Goal: Transaction & Acquisition: Book appointment/travel/reservation

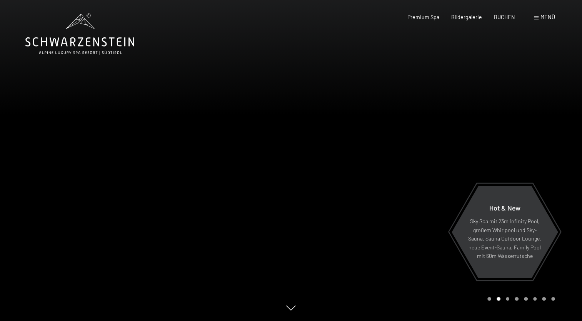
click at [542, 17] on span "Menü" at bounding box center [548, 17] width 15 height 7
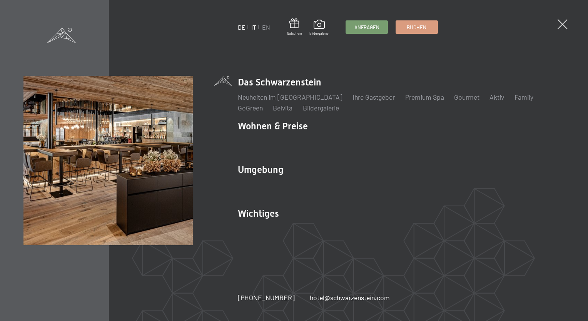
click at [255, 25] on link "IT" at bounding box center [253, 26] width 5 height 7
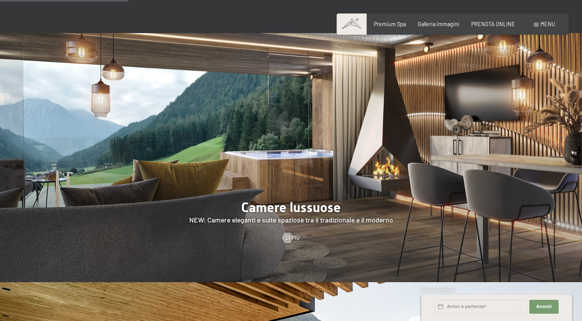
scroll to position [593, 0]
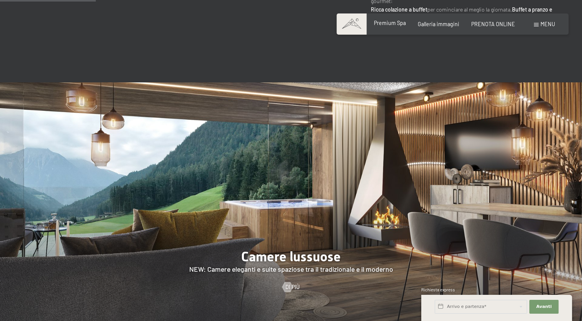
click at [391, 21] on span "Premium Spa" at bounding box center [390, 23] width 32 height 7
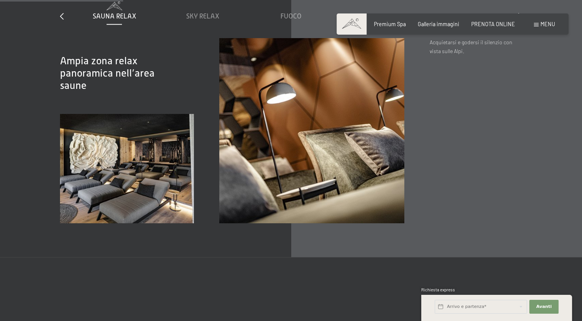
scroll to position [1051, 0]
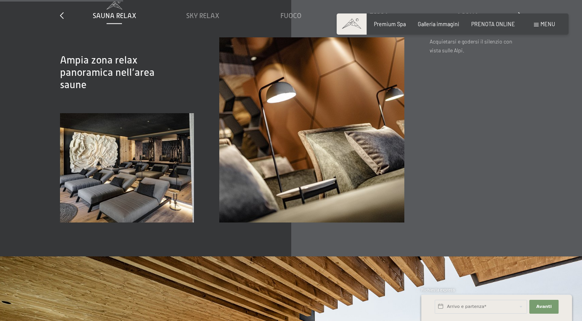
click at [548, 23] on span "Menu" at bounding box center [548, 24] width 15 height 7
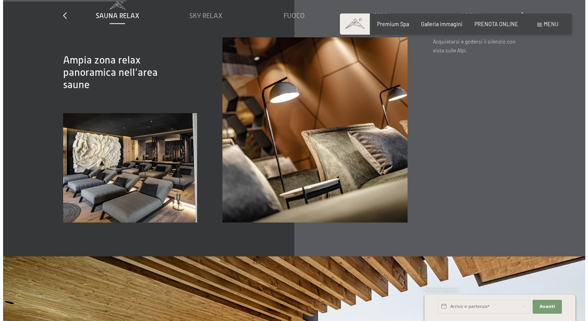
scroll to position [1055, 0]
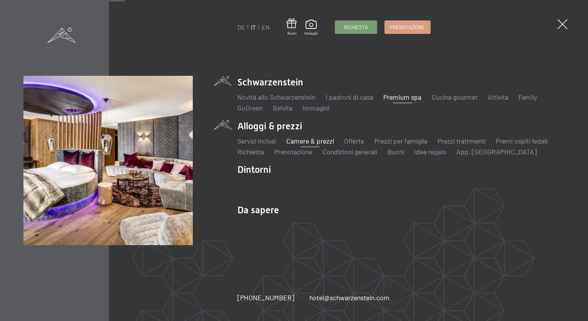
click at [310, 141] on link "Camere & prezzi" at bounding box center [310, 141] width 48 height 8
click at [308, 142] on link "Camere & prezzi" at bounding box center [310, 141] width 48 height 8
click at [306, 140] on link "Camere & prezzi" at bounding box center [310, 141] width 48 height 8
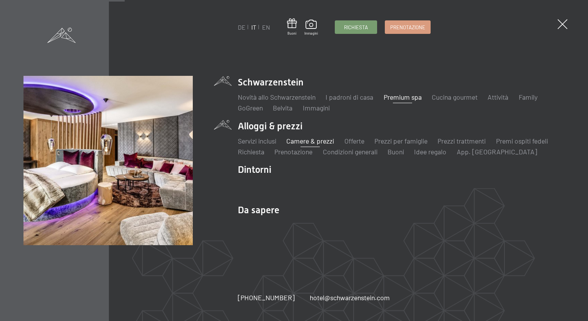
click at [306, 140] on link "Camere & prezzi" at bounding box center [310, 141] width 48 height 8
click at [247, 143] on link "Servizi inclusi" at bounding box center [257, 141] width 38 height 8
click at [306, 143] on link "Camere & prezzi" at bounding box center [310, 141] width 48 height 8
click at [313, 141] on link "Camere & prezzi" at bounding box center [310, 141] width 48 height 8
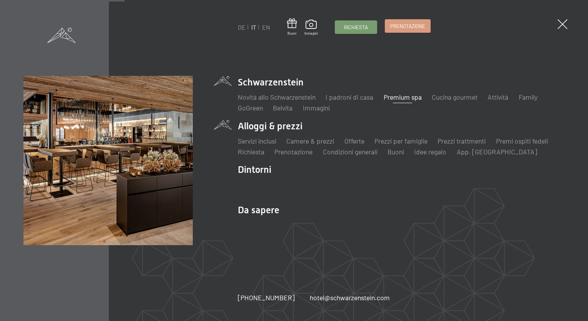
click at [411, 25] on span "Prenotazione" at bounding box center [407, 26] width 35 height 7
click at [565, 24] on span at bounding box center [562, 24] width 14 height 14
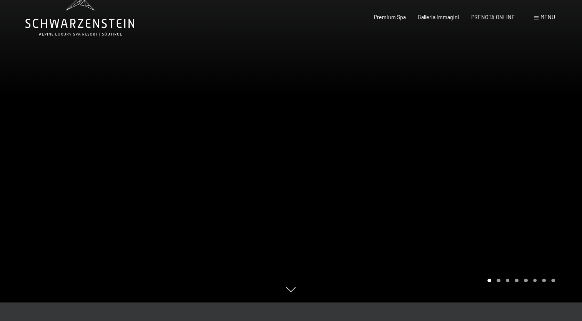
scroll to position [0, 0]
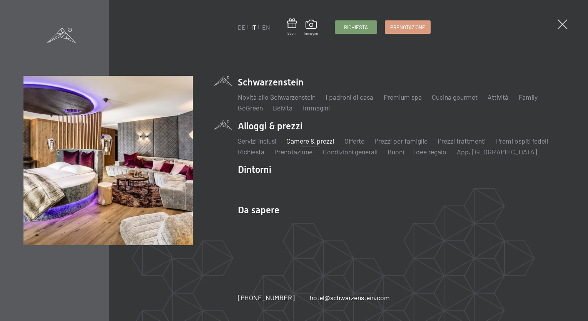
click at [317, 139] on link "Camere & prezzi" at bounding box center [310, 141] width 48 height 8
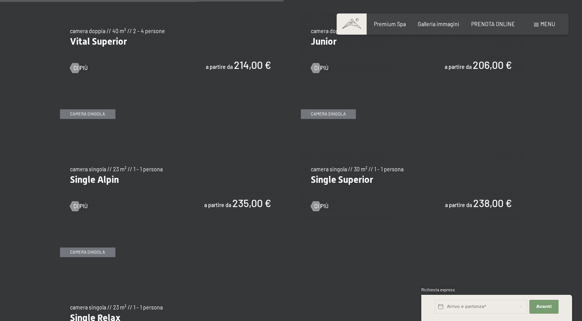
scroll to position [1040, 0]
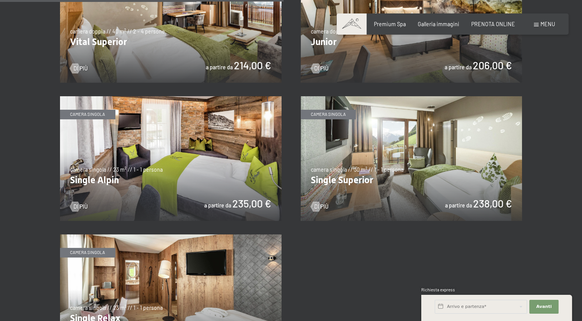
click at [357, 181] on img at bounding box center [412, 158] width 222 height 125
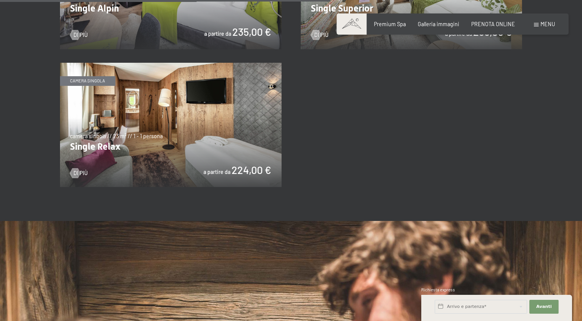
scroll to position [1212, 0]
click at [139, 133] on img at bounding box center [171, 125] width 222 height 125
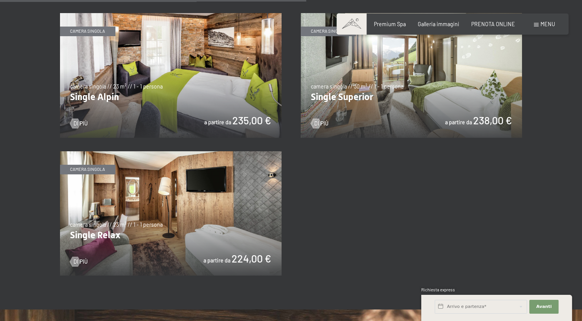
scroll to position [1122, 0]
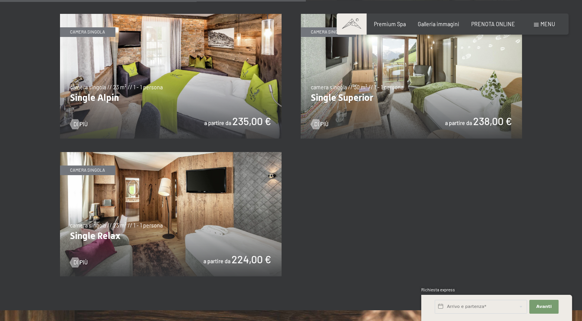
click at [201, 75] on img at bounding box center [171, 76] width 222 height 125
click at [142, 220] on img at bounding box center [171, 214] width 222 height 125
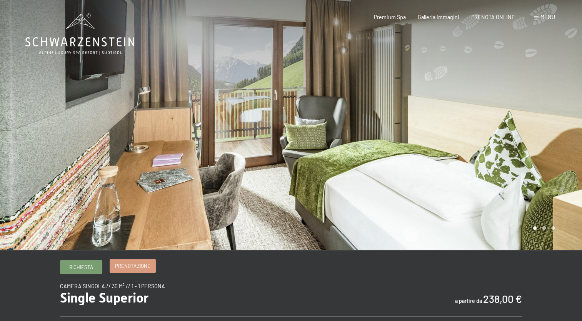
click at [140, 263] on span "Prenotazione" at bounding box center [132, 265] width 35 height 7
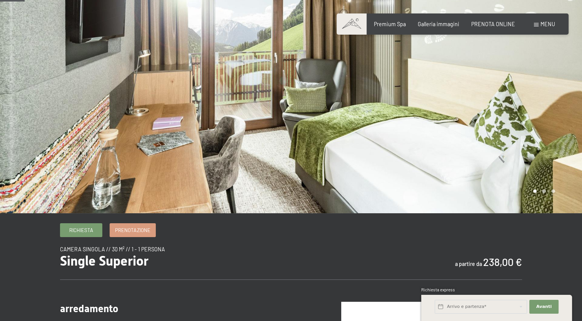
scroll to position [37, 0]
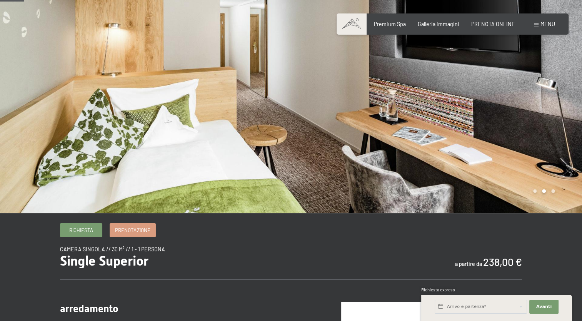
click at [179, 132] on div at bounding box center [145, 88] width 291 height 250
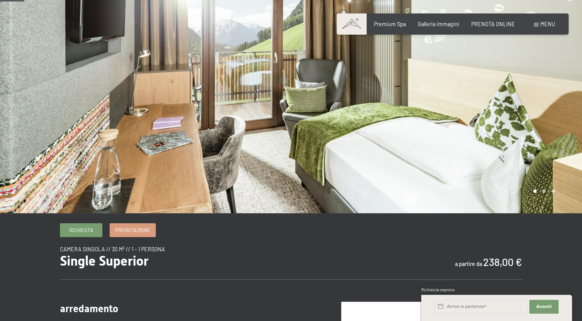
click at [179, 132] on div at bounding box center [145, 88] width 291 height 250
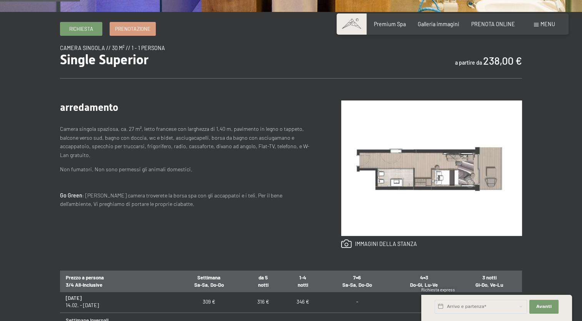
scroll to position [47, 0]
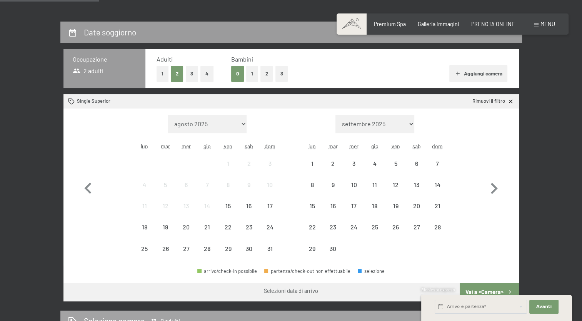
scroll to position [143, 0]
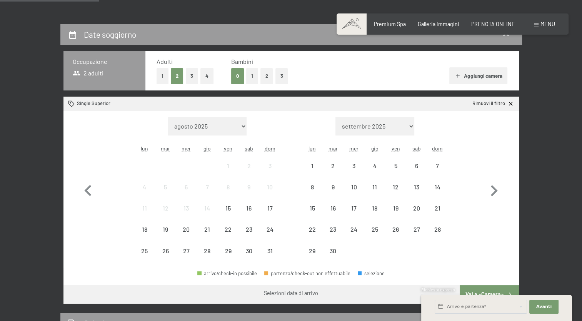
click at [162, 73] on button "1" at bounding box center [163, 76] width 12 height 16
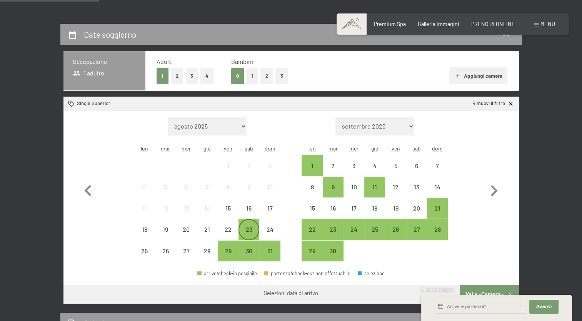
click at [253, 235] on div "23" at bounding box center [248, 235] width 19 height 19
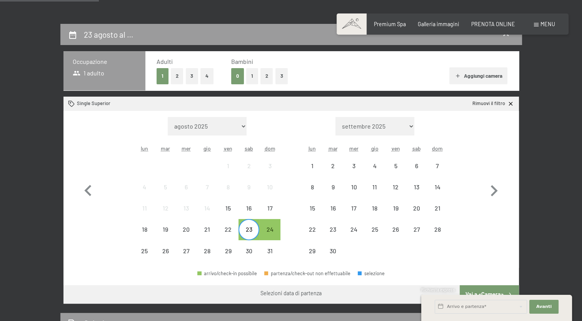
click at [253, 235] on div "23" at bounding box center [248, 235] width 19 height 19
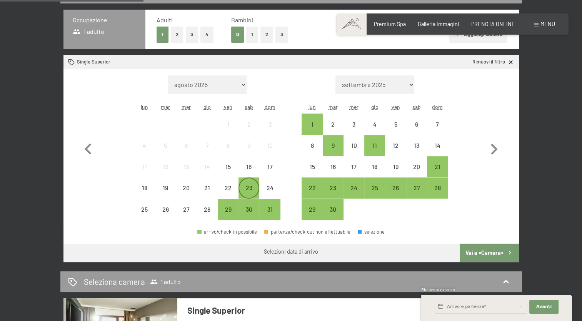
scroll to position [185, 0]
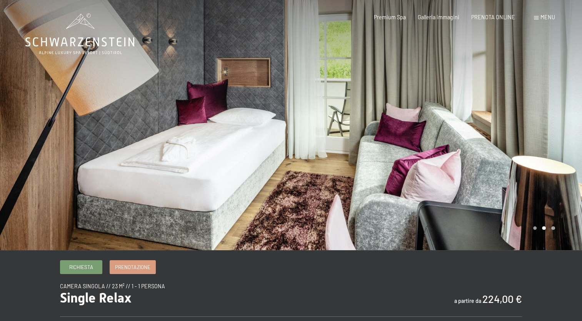
click at [474, 101] on div at bounding box center [436, 125] width 291 height 250
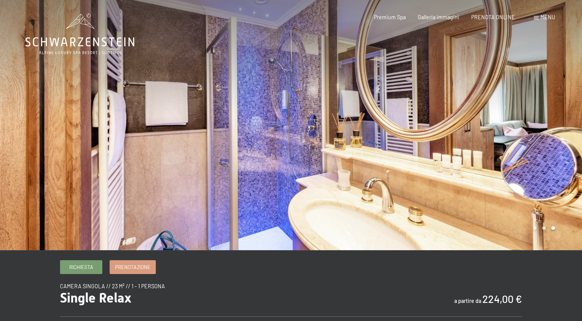
click at [474, 101] on div at bounding box center [436, 125] width 291 height 250
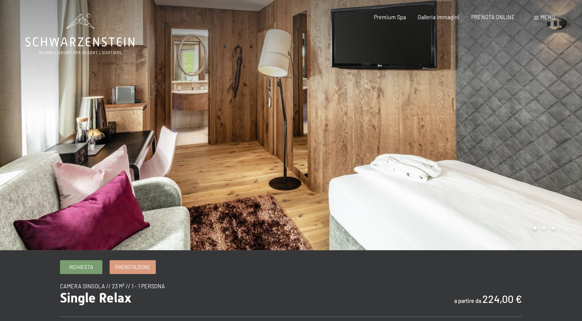
click at [351, 125] on div at bounding box center [436, 125] width 291 height 250
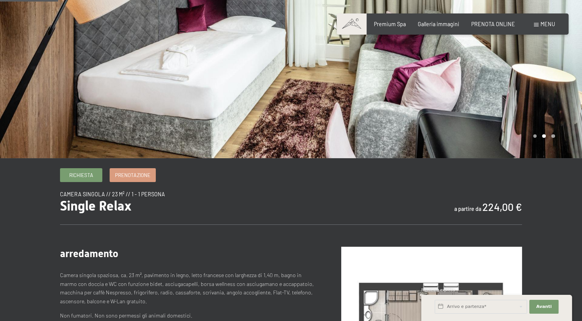
scroll to position [92, 0]
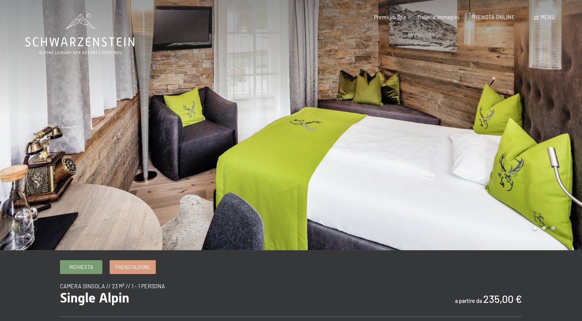
click at [510, 115] on div at bounding box center [436, 125] width 291 height 250
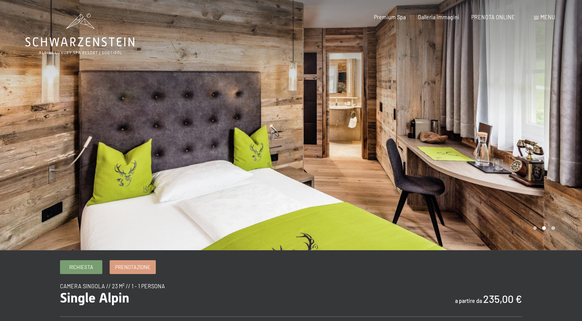
click at [510, 115] on div at bounding box center [436, 125] width 291 height 250
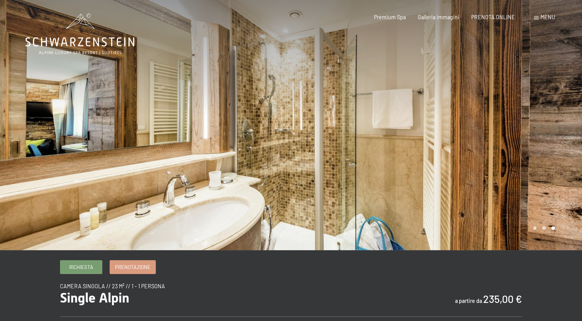
click at [510, 115] on div at bounding box center [436, 125] width 291 height 250
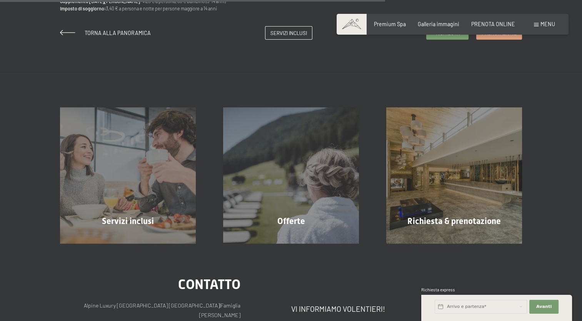
scroll to position [560, 0]
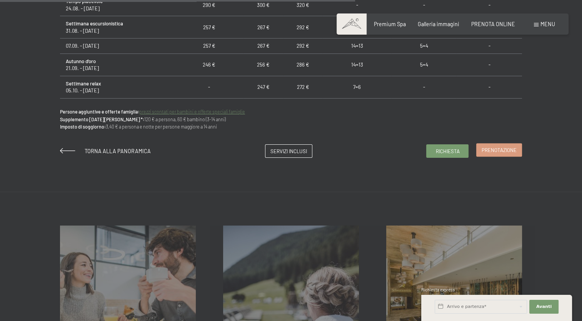
click at [496, 147] on span "Prenotazione" at bounding box center [499, 150] width 35 height 7
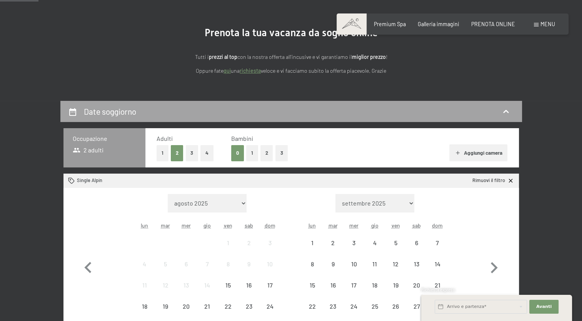
scroll to position [67, 0]
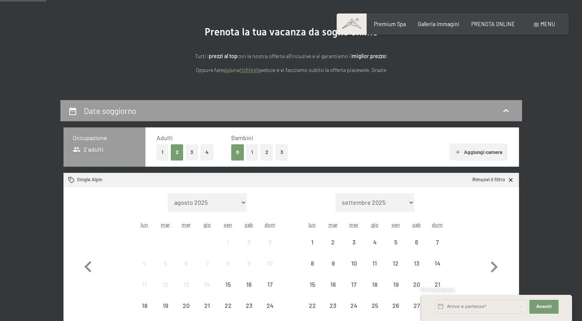
click at [159, 150] on button "1" at bounding box center [163, 152] width 12 height 16
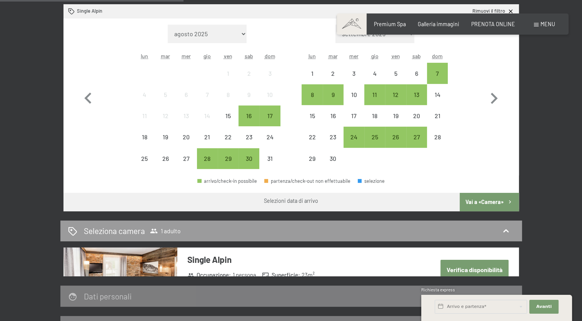
scroll to position [236, 0]
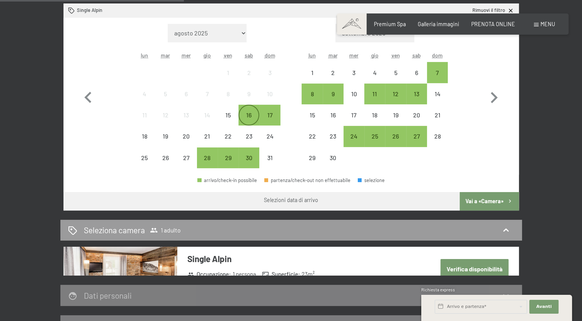
click at [245, 115] on div "16" at bounding box center [248, 121] width 19 height 19
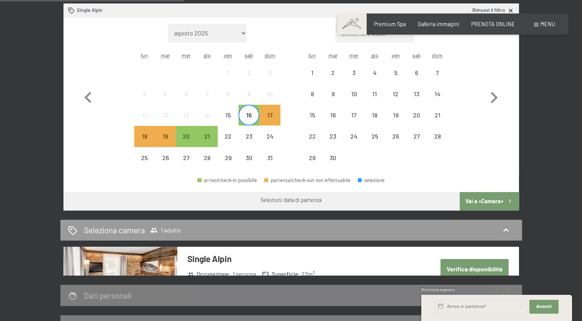
click at [245, 115] on div "16" at bounding box center [248, 121] width 19 height 19
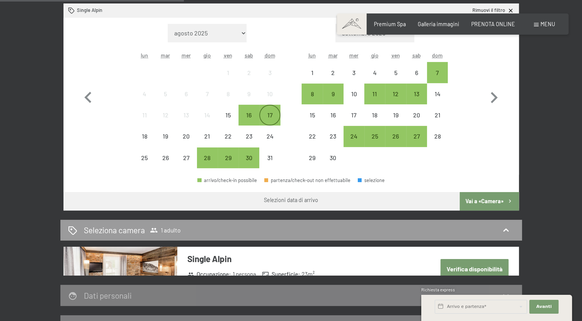
click at [272, 115] on div "17" at bounding box center [269, 121] width 19 height 19
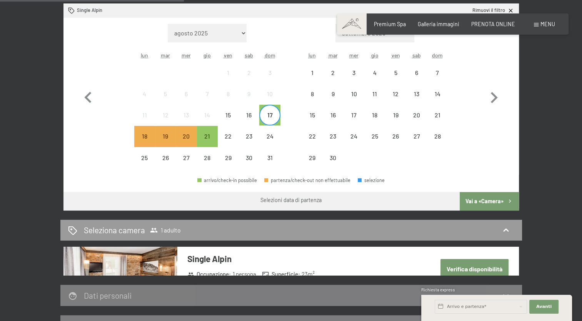
click at [272, 115] on div "17" at bounding box center [269, 121] width 19 height 19
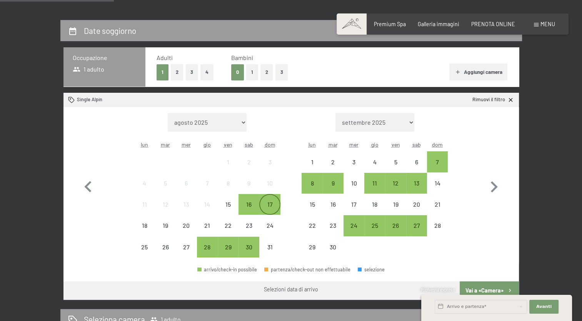
scroll to position [146, 0]
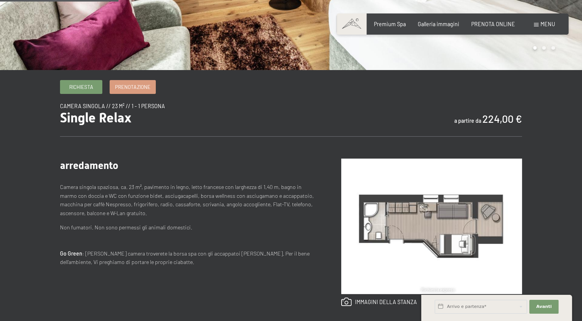
scroll to position [181, 0]
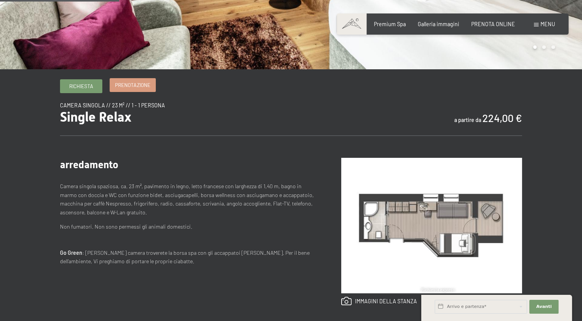
click at [129, 86] on span "Prenotazione" at bounding box center [132, 85] width 35 height 7
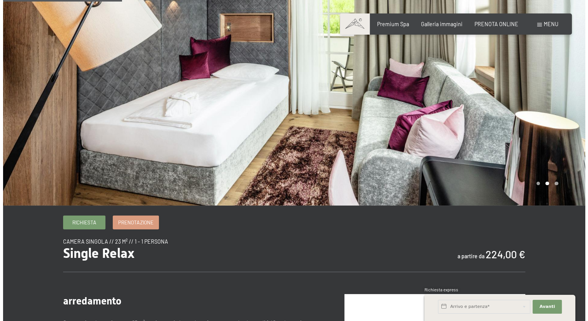
scroll to position [0, 0]
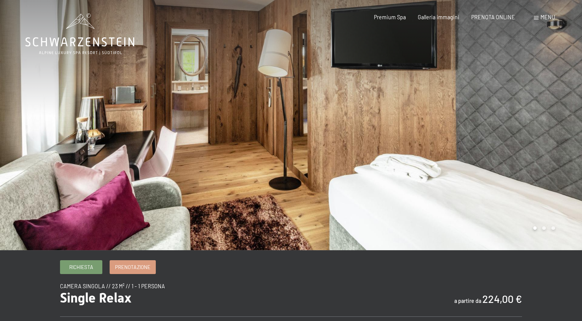
click at [543, 13] on div "Menu" at bounding box center [544, 17] width 21 height 8
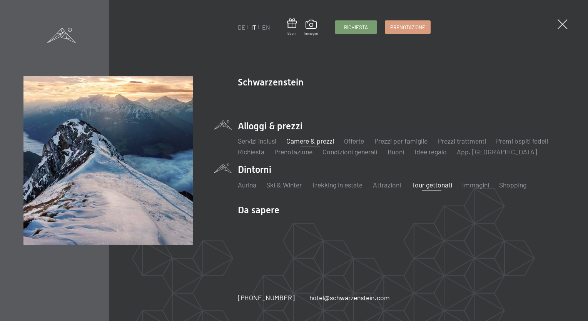
click at [427, 186] on link "Tour gettonati" at bounding box center [431, 185] width 41 height 8
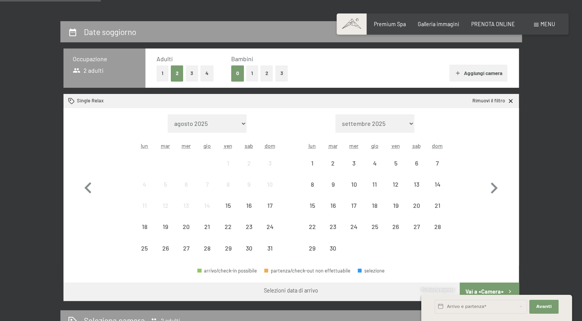
scroll to position [146, 0]
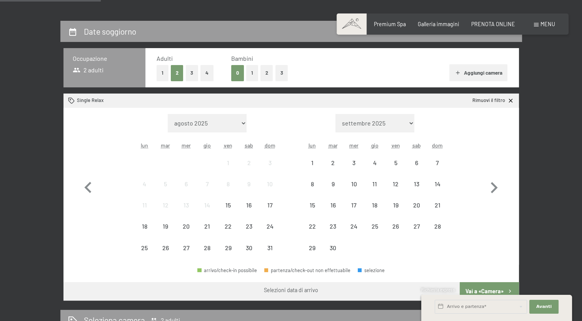
click at [163, 70] on button "1" at bounding box center [163, 73] width 12 height 16
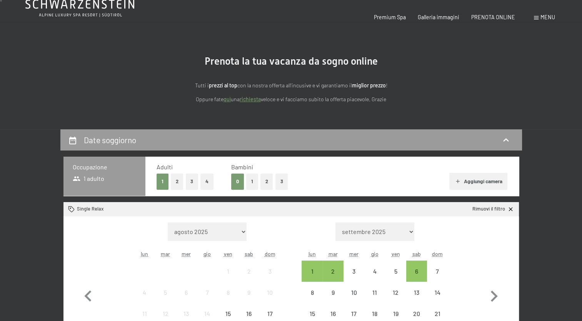
scroll to position [0, 0]
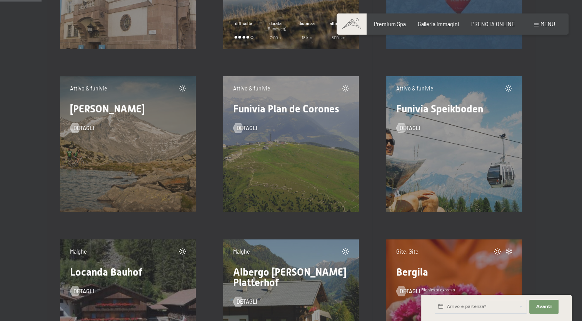
scroll to position [831, 0]
click at [76, 125] on div at bounding box center [75, 128] width 6 height 10
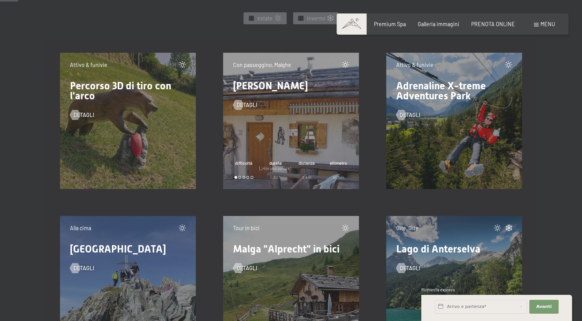
scroll to position [364, 0]
click at [237, 106] on div at bounding box center [239, 105] width 6 height 10
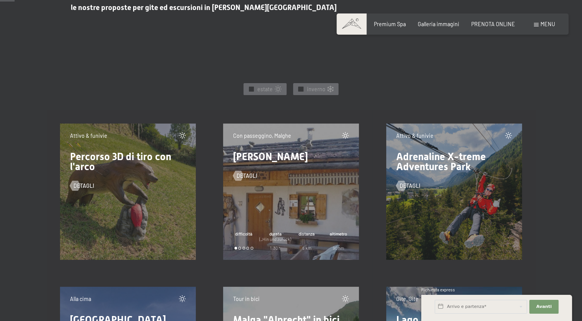
scroll to position [296, 0]
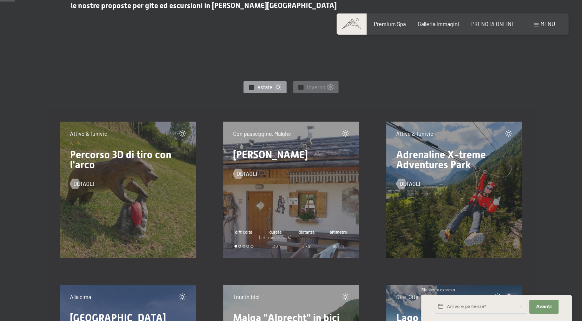
click at [269, 85] on span "estate" at bounding box center [264, 88] width 15 height 8
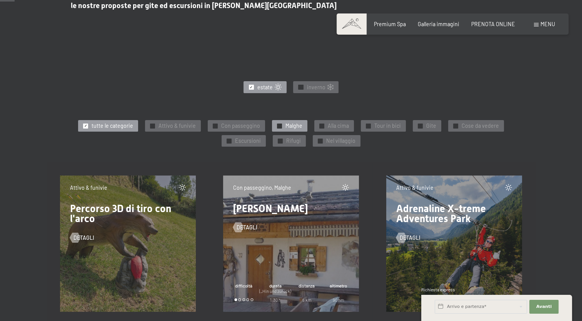
click at [289, 128] on span "Malghe" at bounding box center [294, 126] width 17 height 8
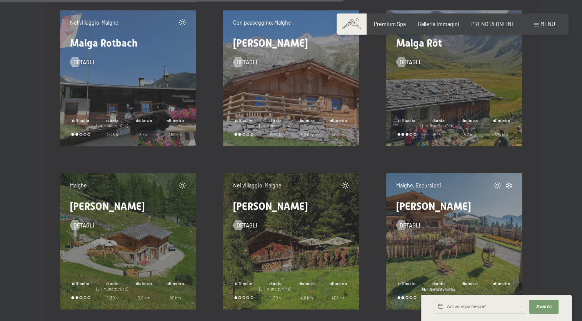
scroll to position [1928, 0]
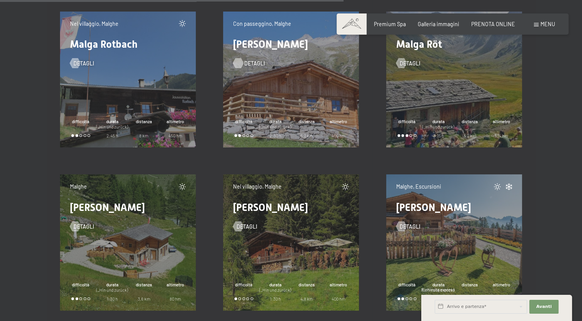
click at [241, 61] on div at bounding box center [239, 63] width 6 height 10
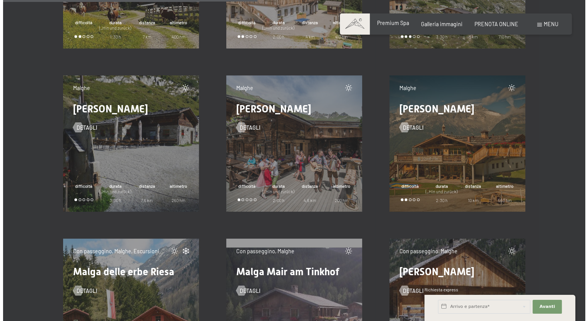
scroll to position [1290, 0]
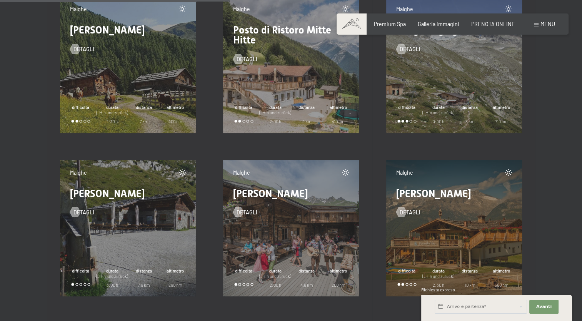
click at [548, 21] on span "Menu" at bounding box center [548, 24] width 15 height 7
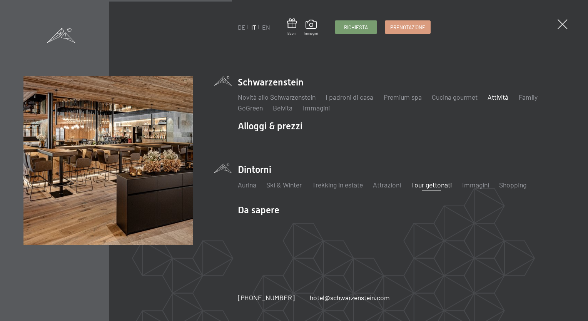
click at [496, 96] on link "Attività" at bounding box center [498, 97] width 21 height 8
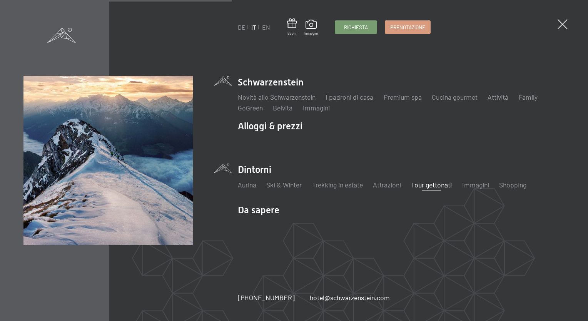
click at [435, 186] on link "Tour gettonati" at bounding box center [431, 185] width 41 height 8
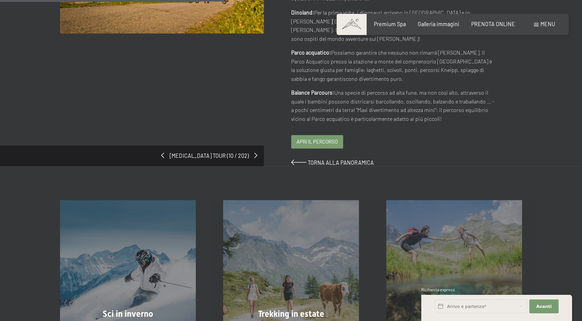
scroll to position [204, 0]
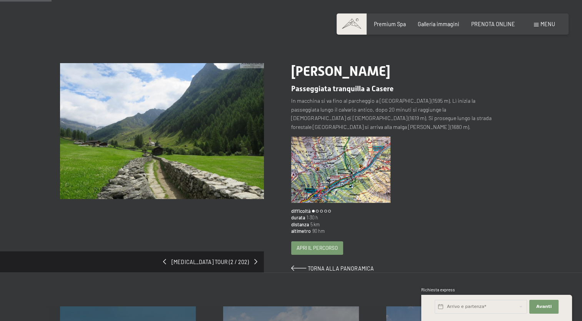
scroll to position [38, 0]
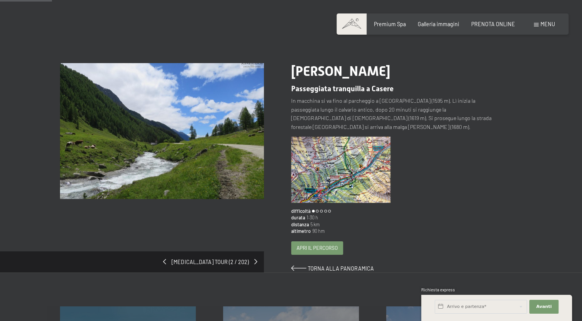
click at [231, 140] on img at bounding box center [162, 131] width 204 height 136
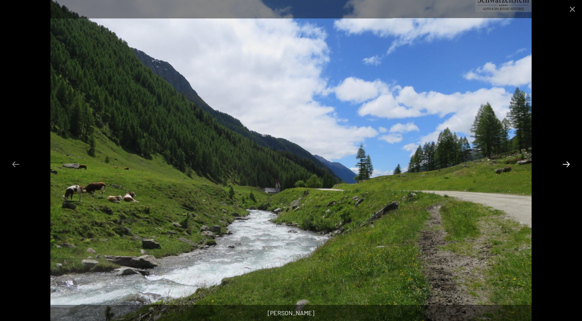
click at [568, 164] on button "Next slide" at bounding box center [566, 164] width 16 height 15
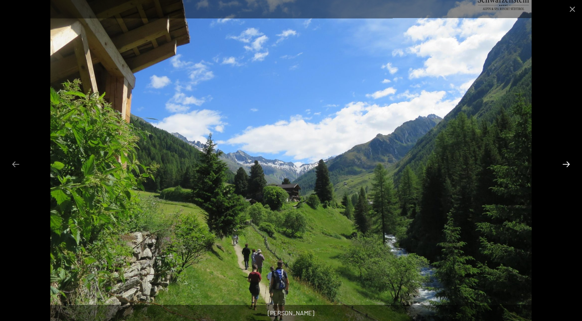
click at [568, 164] on button "Next slide" at bounding box center [566, 164] width 16 height 15
click at [567, 163] on button "Next slide" at bounding box center [566, 164] width 16 height 15
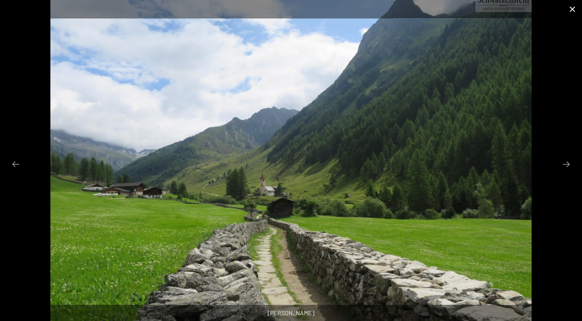
click at [572, 8] on button "Close gallery" at bounding box center [572, 9] width 19 height 18
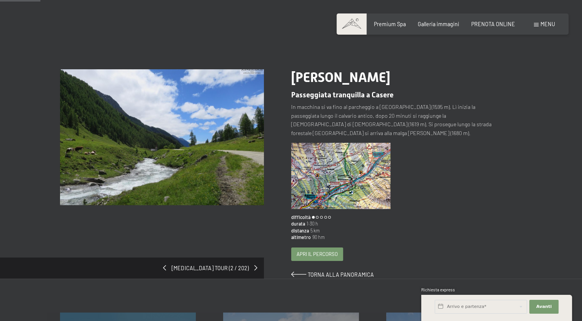
scroll to position [32, 0]
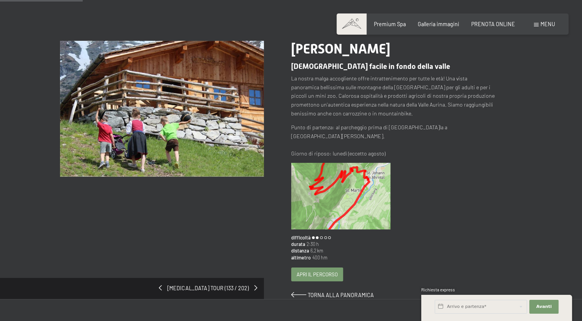
scroll to position [69, 0]
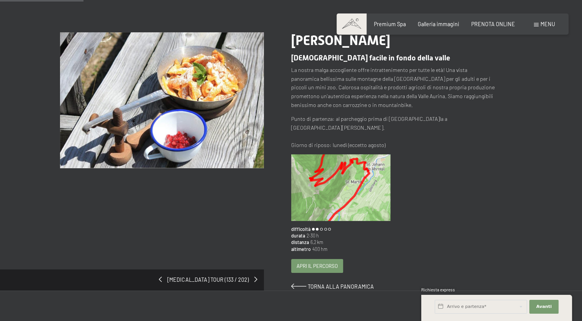
click at [355, 172] on img at bounding box center [341, 187] width 100 height 66
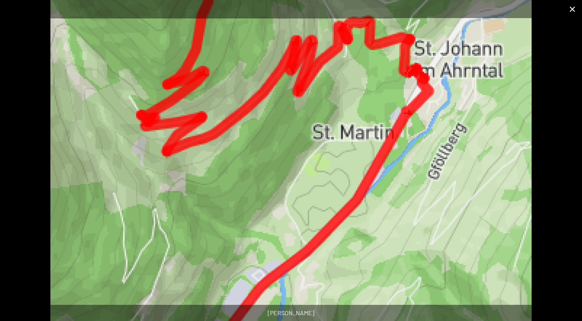
click at [570, 8] on button "Close gallery" at bounding box center [572, 9] width 19 height 18
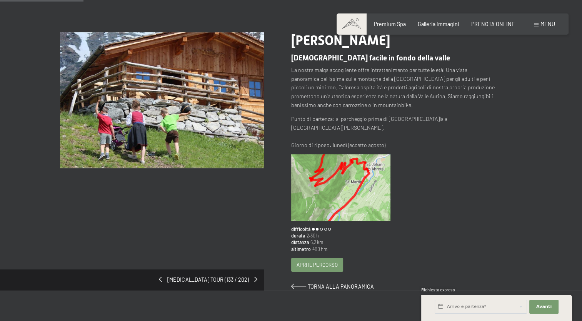
click at [331, 261] on span "Apri il percorso" at bounding box center [317, 264] width 41 height 7
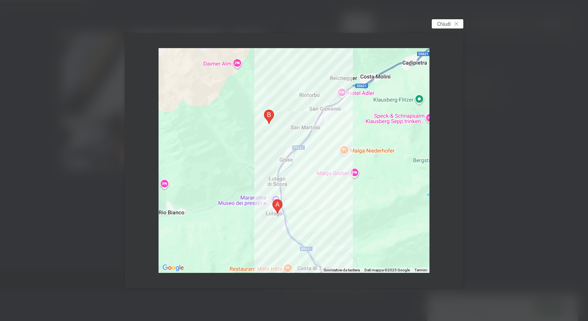
click at [448, 22] on span "Chiudi" at bounding box center [443, 23] width 13 height 7
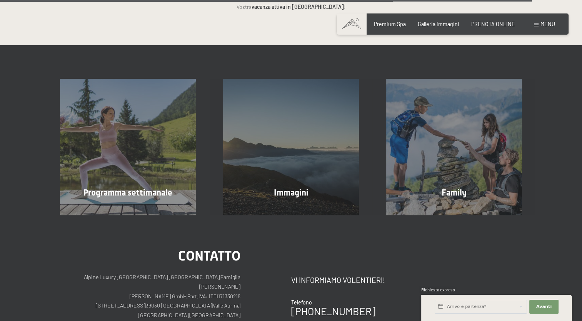
scroll to position [1899, 0]
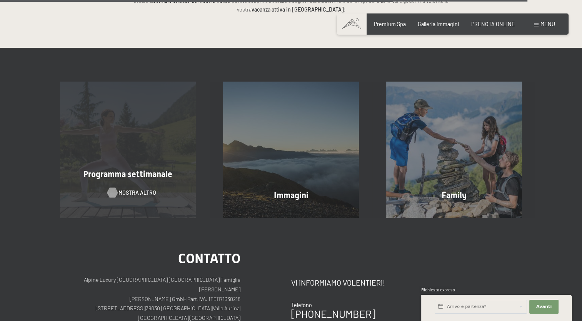
click at [127, 189] on span "mostra altro" at bounding box center [138, 193] width 38 height 8
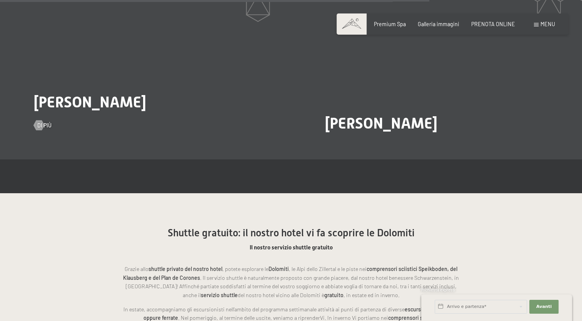
scroll to position [1536, 0]
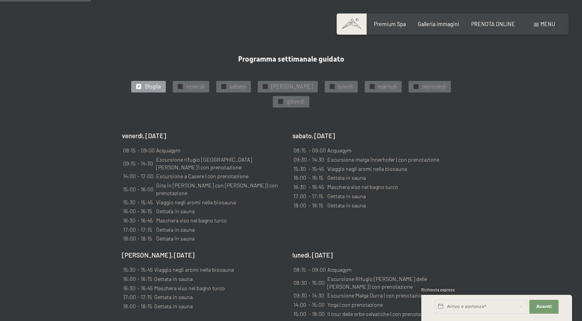
scroll to position [573, 0]
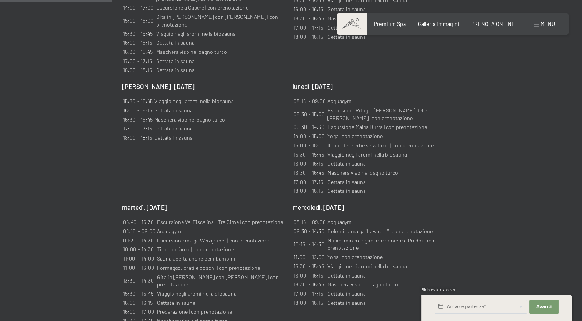
drag, startPoint x: 331, startPoint y: 85, endPoint x: 377, endPoint y: 95, distance: 47.2
click at [377, 106] on td "Escursione Rifugio Giovanni Porro - Cima delle Pecore | con prenotazione" at bounding box center [391, 114] width 129 height 16
drag, startPoint x: 377, startPoint y: 95, endPoint x: 369, endPoint y: 95, distance: 7.7
click at [369, 106] on td "Escursione Rifugio Giovanni Porro - Cima delle Pecore | con prenotazione" at bounding box center [391, 114] width 129 height 16
click at [333, 106] on td "Escursione Rifugio Giovanni Porro - Cima delle Pecore | con prenotazione" at bounding box center [391, 114] width 129 height 16
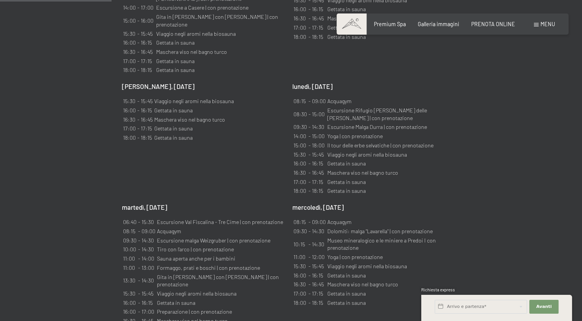
drag, startPoint x: 326, startPoint y: 85, endPoint x: 380, endPoint y: 91, distance: 55.0
click at [380, 106] on tr "08:30 - 15:00 Escursione Rifugio Giovanni Porro - Cima delle Pecore | con preno…" at bounding box center [374, 114] width 162 height 16
drag, startPoint x: 380, startPoint y: 91, endPoint x: 329, endPoint y: 101, distance: 52.5
click at [329, 123] on td "Escursione Malga Durra | con prenotazione" at bounding box center [391, 127] width 129 height 8
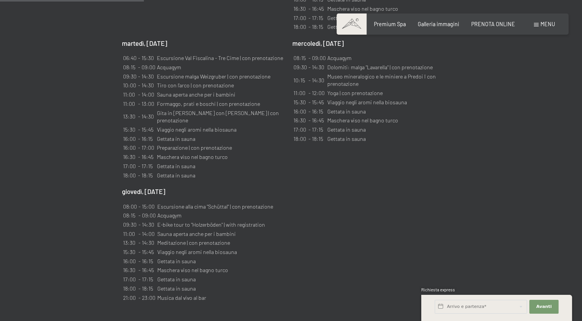
scroll to position [736, 0]
click at [456, 93] on table "08:15 - 09:00 Acquagym 09:30 - 14:30 Dolomiti: malga "Lavarella" | con prenotaz…" at bounding box center [375, 98] width 164 height 90
click at [305, 54] on td "08:15" at bounding box center [300, 58] width 14 height 8
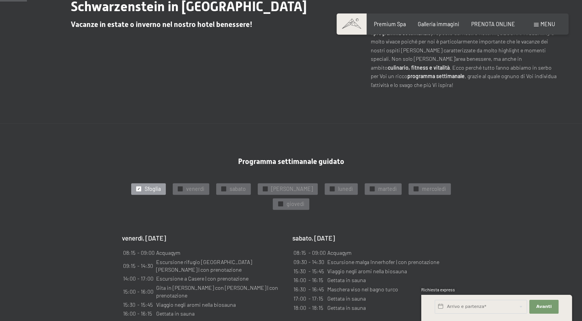
scroll to position [0, 0]
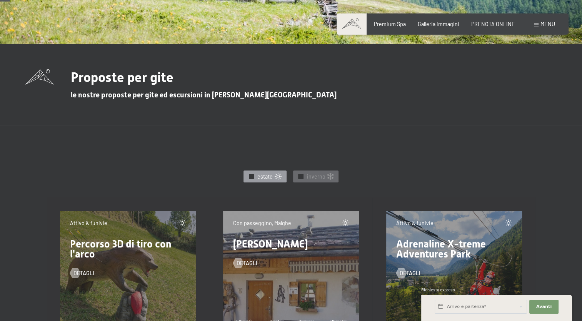
click at [271, 173] on span "estate" at bounding box center [264, 177] width 15 height 8
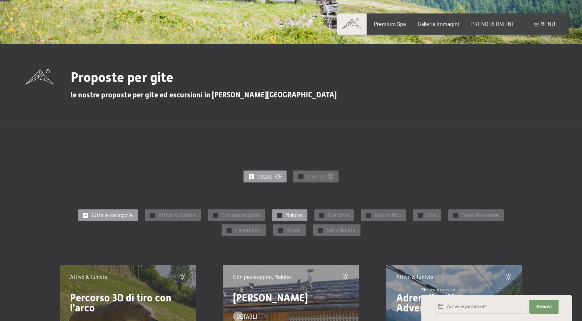
click at [289, 215] on span "Malghe" at bounding box center [294, 215] width 17 height 8
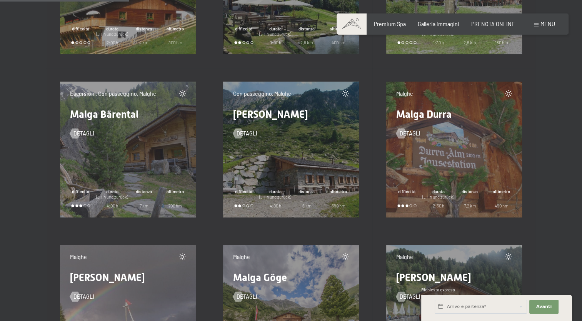
scroll to position [717, 0]
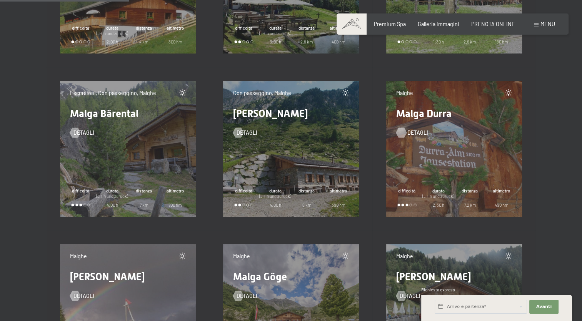
click at [405, 129] on div at bounding box center [402, 132] width 6 height 10
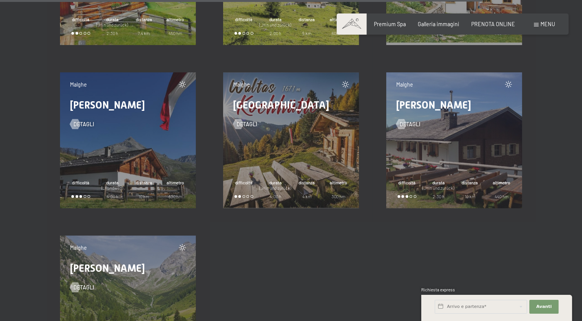
scroll to position [2683, 0]
click at [403, 123] on div at bounding box center [402, 124] width 6 height 10
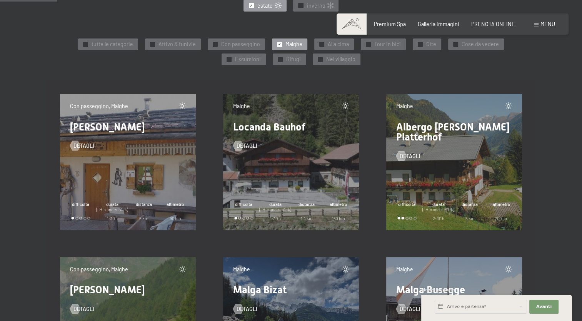
scroll to position [300, 0]
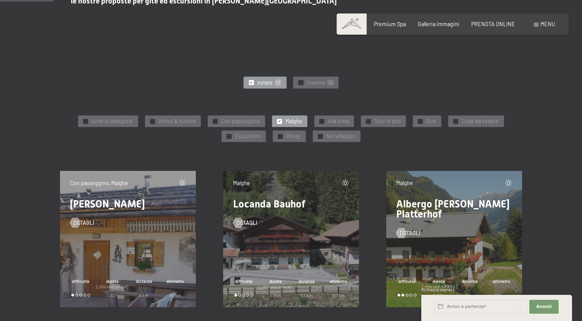
click at [355, 22] on span at bounding box center [352, 23] width 30 height 21
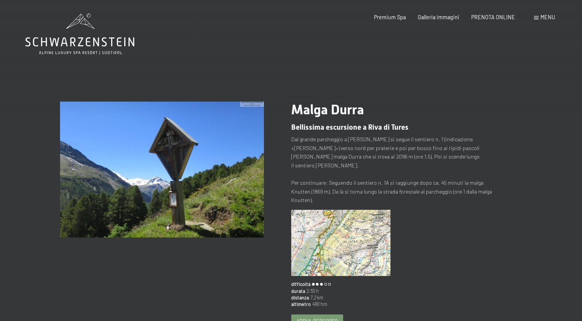
click at [236, 183] on span "Consenso marketing*" at bounding box center [246, 183] width 58 height 8
click at [213, 183] on input "Consenso marketing*" at bounding box center [209, 183] width 8 height 8
checkbox input "false"
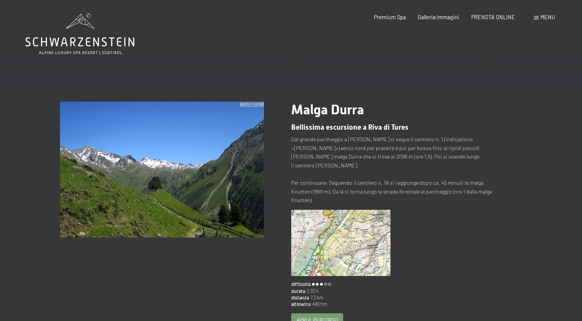
click at [306, 316] on span "Apri il percorso" at bounding box center [317, 319] width 41 height 7
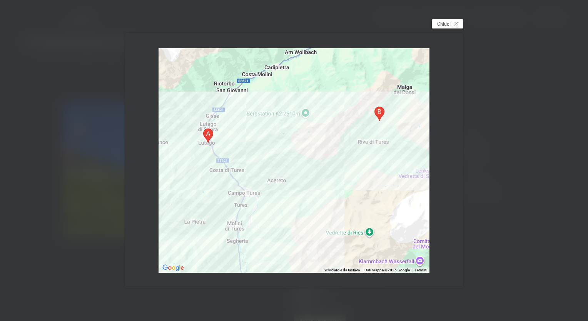
click at [456, 23] on icon at bounding box center [457, 24] width 4 height 4
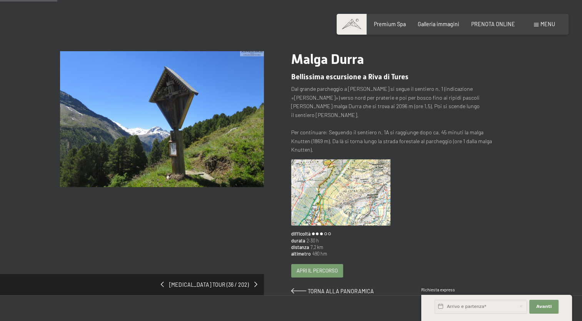
scroll to position [49, 0]
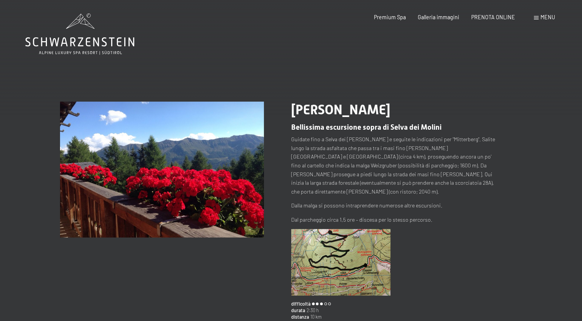
click at [338, 247] on img at bounding box center [341, 262] width 100 height 66
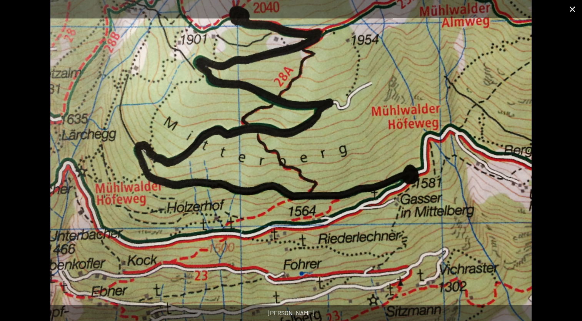
click at [573, 5] on button "Close gallery" at bounding box center [572, 9] width 19 height 18
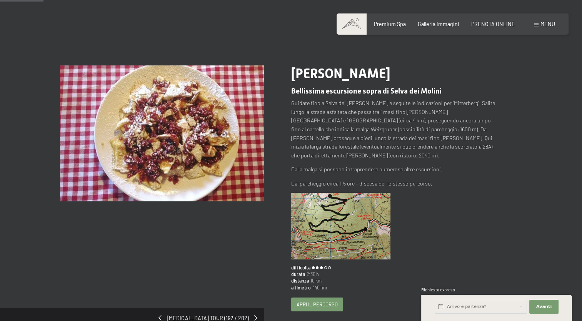
scroll to position [37, 0]
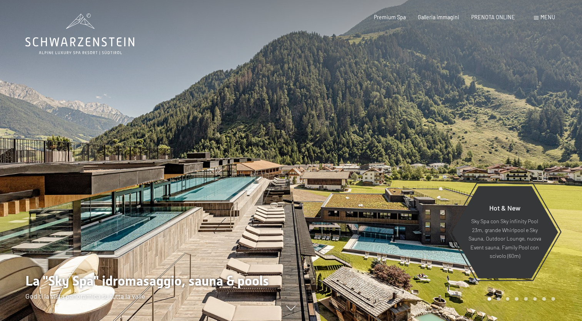
click at [539, 13] on div "Menu" at bounding box center [544, 17] width 21 height 8
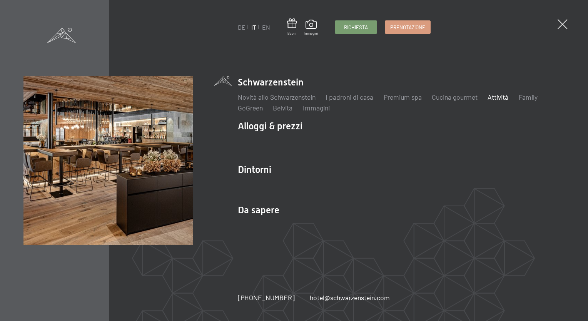
click at [503, 96] on link "Attività" at bounding box center [498, 97] width 21 height 8
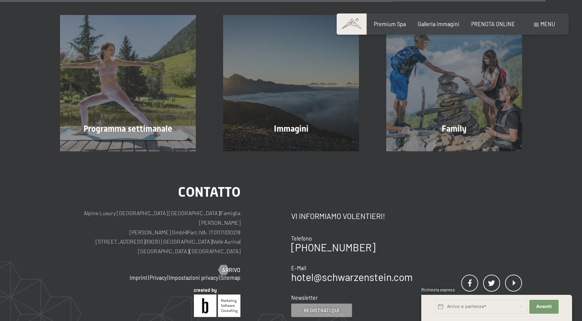
scroll to position [1966, 0]
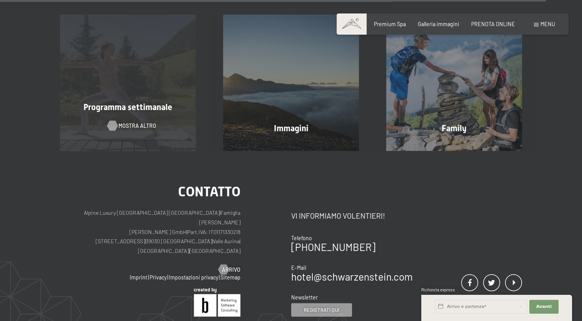
click at [128, 122] on span "mostra altro" at bounding box center [138, 126] width 38 height 8
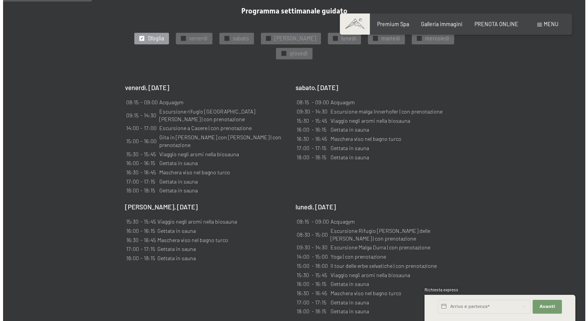
scroll to position [453, 0]
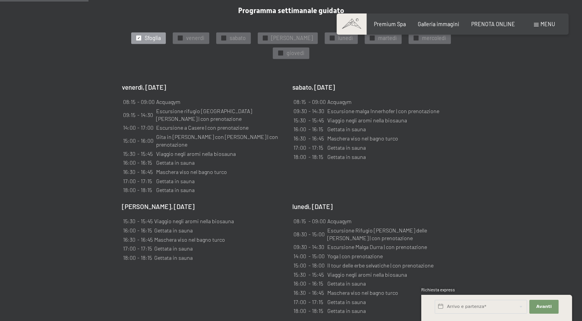
click at [546, 22] on span "Menu" at bounding box center [548, 24] width 15 height 7
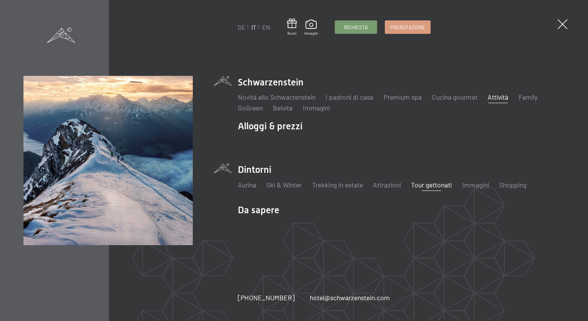
click at [430, 187] on link "Tour gettonati" at bounding box center [431, 185] width 41 height 8
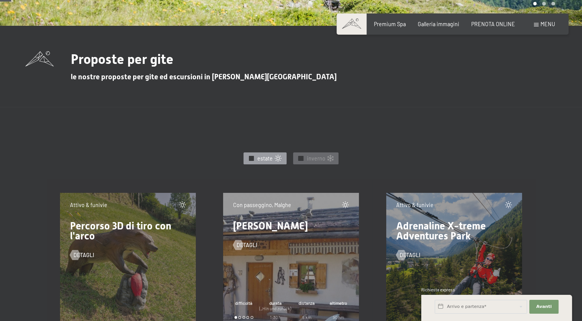
click at [266, 159] on span "estate" at bounding box center [264, 159] width 15 height 8
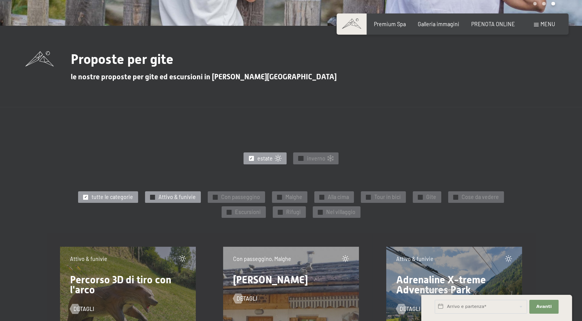
click at [170, 199] on span "Attivo & funivie" at bounding box center [177, 197] width 37 height 8
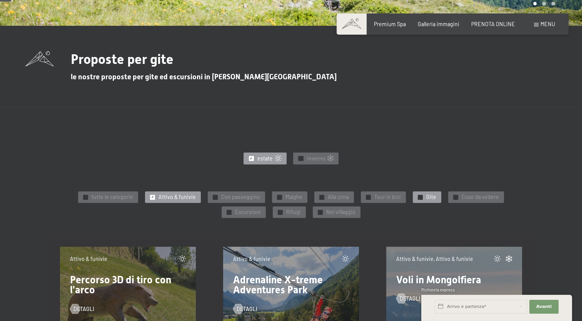
click at [420, 195] on div at bounding box center [420, 197] width 5 height 5
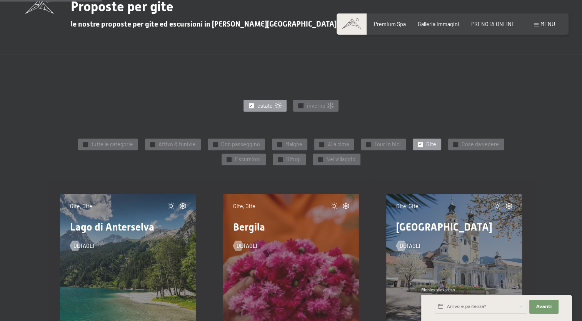
scroll to position [276, 0]
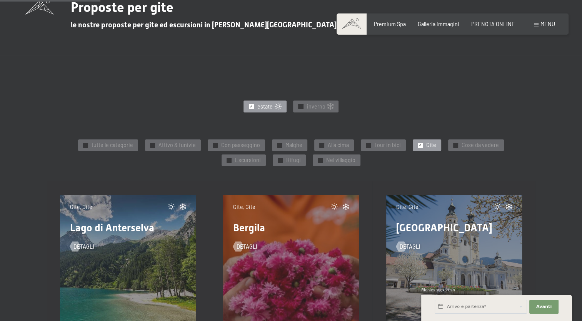
click at [419, 145] on span "✓" at bounding box center [420, 145] width 3 height 5
click at [336, 162] on span "Nel villaggio" at bounding box center [340, 160] width 29 height 8
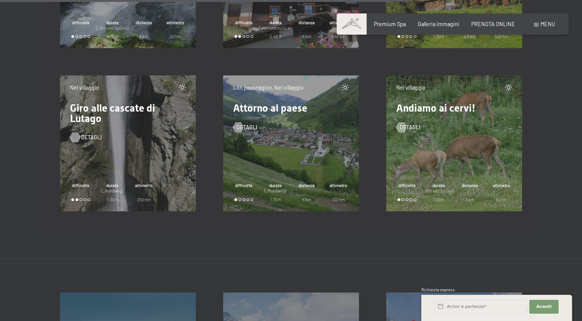
scroll to position [720, 0]
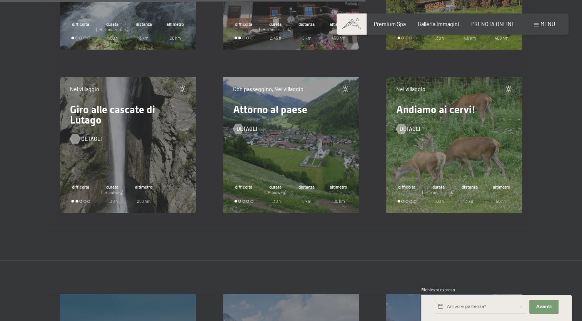
click at [82, 136] on span "detagli" at bounding box center [91, 139] width 21 height 8
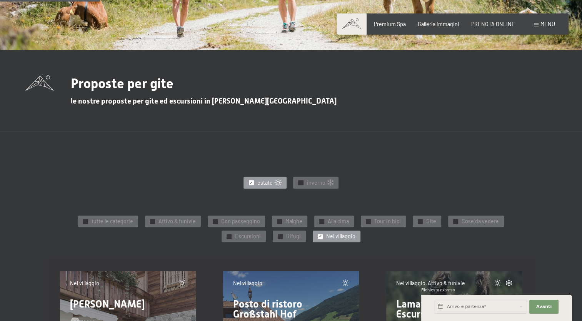
scroll to position [197, 0]
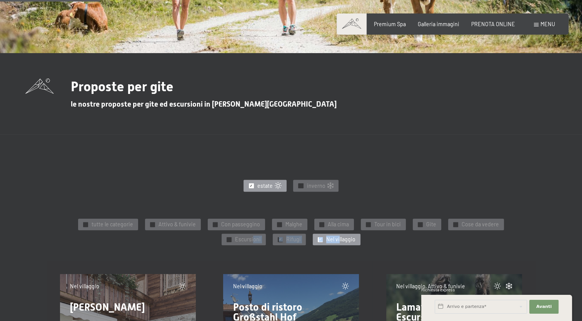
drag, startPoint x: 254, startPoint y: 238, endPoint x: 339, endPoint y: 241, distance: 84.7
click at [339, 241] on div "✓ tutte le categorie ✓ Attivo & funivie ✓ Con passeggino ✓ Malghe ✓ Alla cima ✓…" at bounding box center [291, 232] width 462 height 30
click at [339, 241] on span "Nel villaggio" at bounding box center [340, 240] width 29 height 8
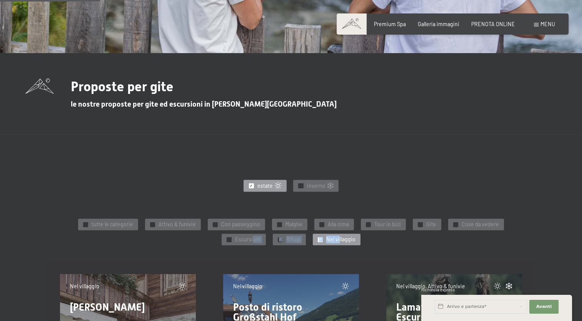
click at [320, 239] on span "✓" at bounding box center [320, 239] width 3 height 5
click at [229, 239] on div at bounding box center [229, 239] width 5 height 5
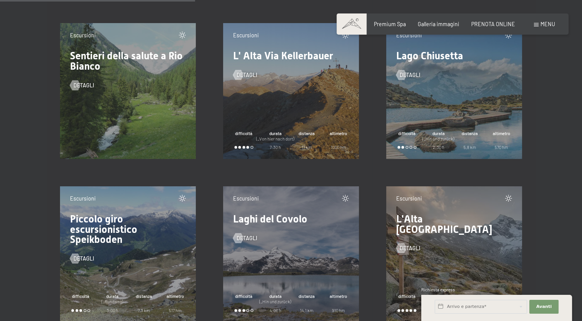
scroll to position [602, 0]
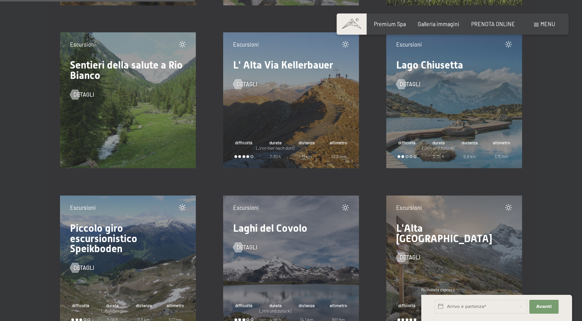
click at [75, 87] on div "detagli" at bounding box center [128, 89] width 116 height 18
click at [78, 92] on div at bounding box center [75, 94] width 6 height 10
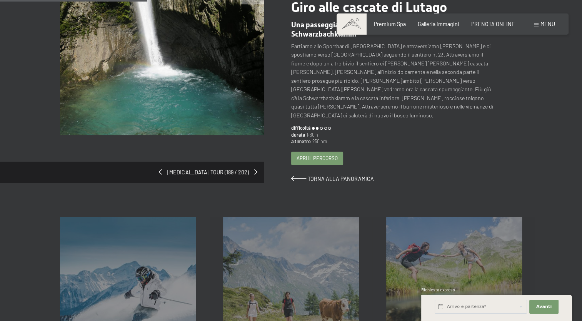
scroll to position [96, 0]
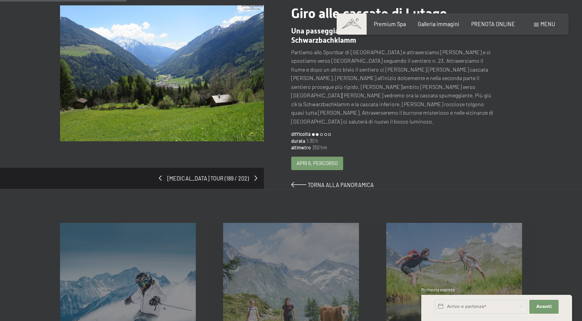
click at [323, 160] on span "Apri il percorso" at bounding box center [317, 163] width 41 height 7
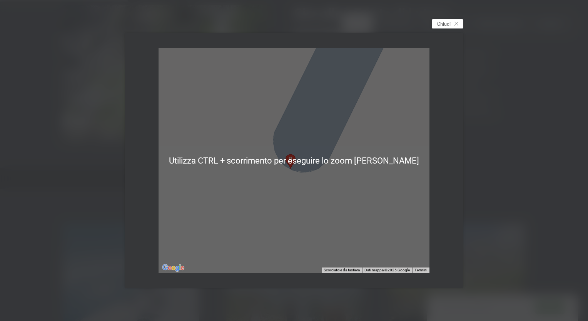
click at [448, 20] on span "Chiudi" at bounding box center [443, 23] width 13 height 7
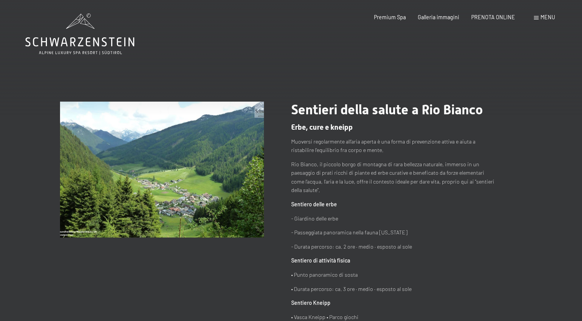
click at [538, 19] on span at bounding box center [536, 17] width 5 height 3
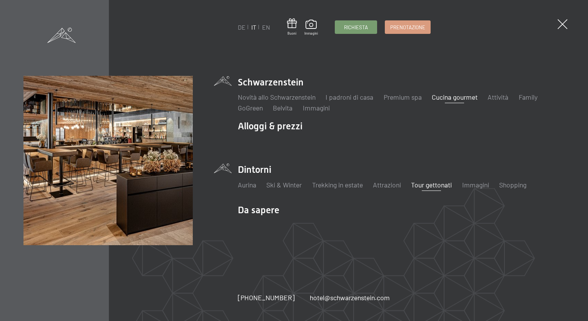
click at [439, 98] on link "Cucina gourmet" at bounding box center [455, 97] width 46 height 8
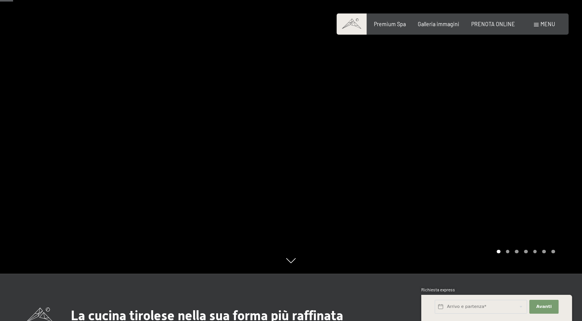
scroll to position [46, 0]
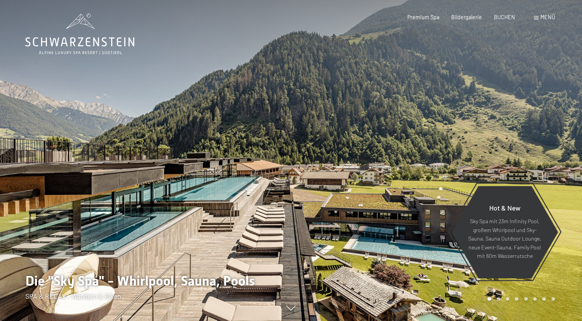
click at [548, 16] on span "Menü" at bounding box center [548, 17] width 15 height 7
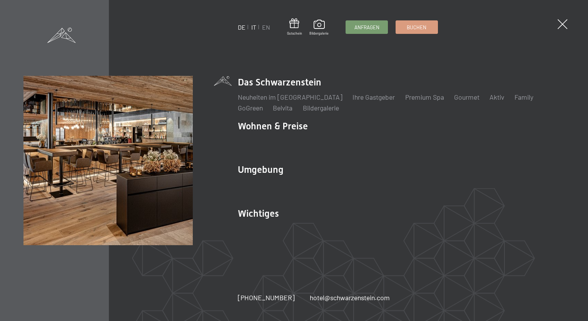
click at [252, 27] on link "IT" at bounding box center [253, 26] width 5 height 7
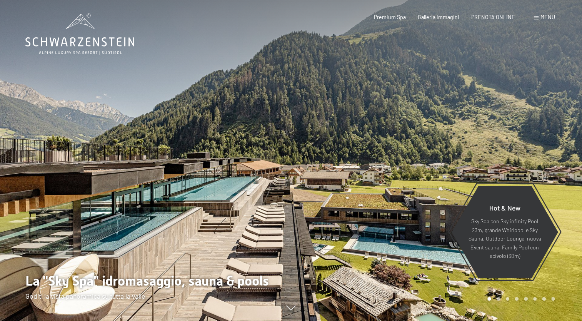
click at [538, 17] on span at bounding box center [536, 17] width 5 height 3
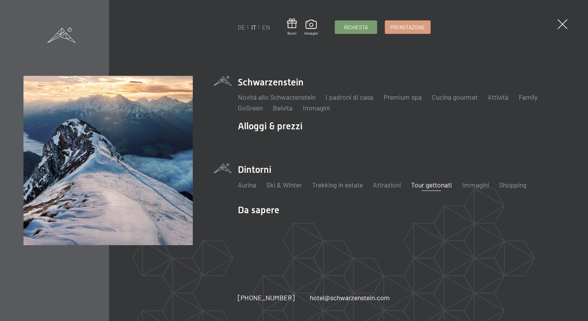
click at [438, 184] on link "Tour gettonati" at bounding box center [431, 185] width 41 height 8
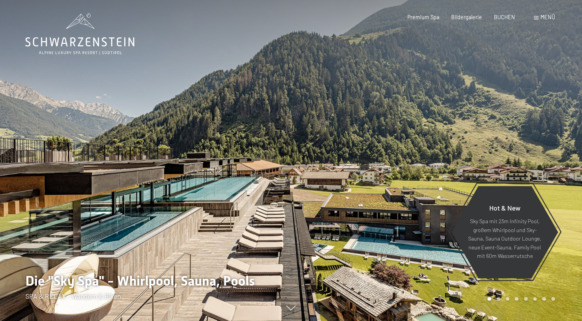
click at [541, 18] on span "Menü" at bounding box center [548, 17] width 15 height 7
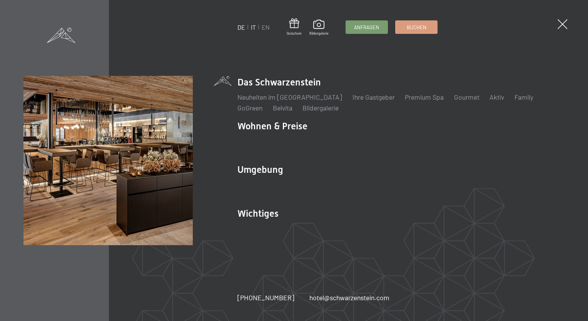
click at [251, 26] on link "IT" at bounding box center [253, 26] width 5 height 7
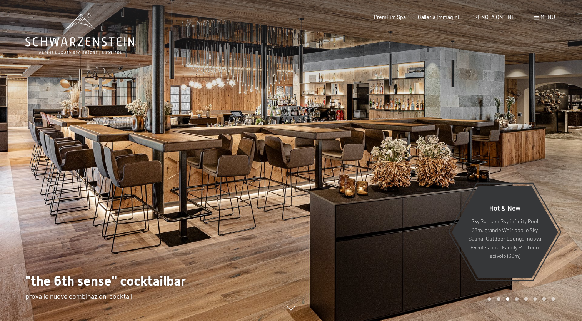
click at [541, 16] on span "Menu" at bounding box center [548, 17] width 15 height 7
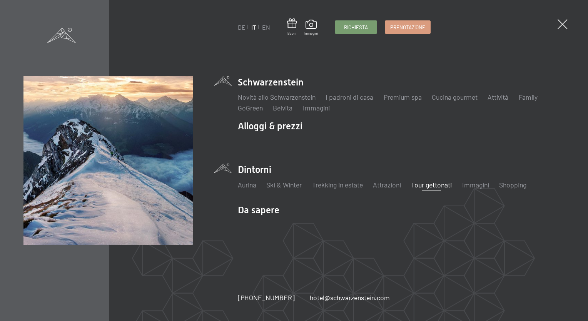
click at [434, 183] on link "Tour gettonati" at bounding box center [431, 185] width 41 height 8
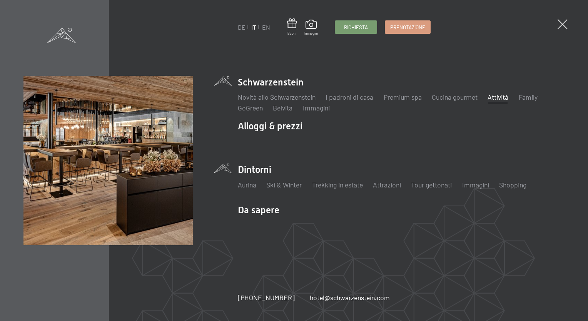
click at [501, 95] on link "Attività" at bounding box center [498, 97] width 21 height 8
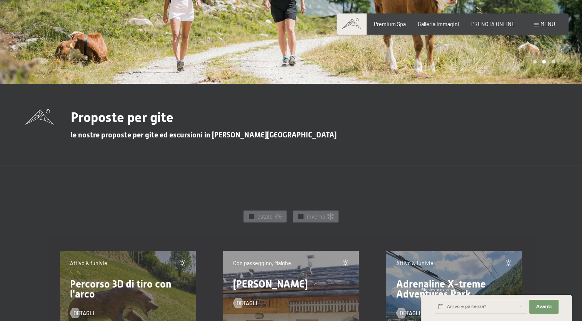
scroll to position [167, 0]
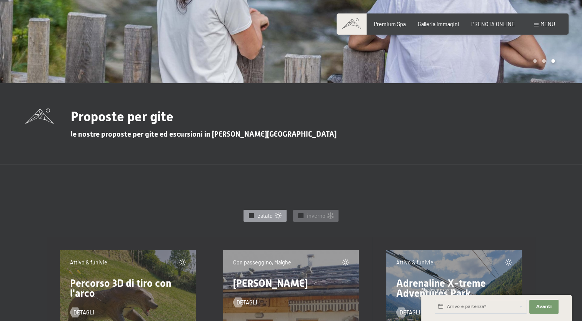
click at [266, 217] on span "estate" at bounding box center [264, 216] width 15 height 8
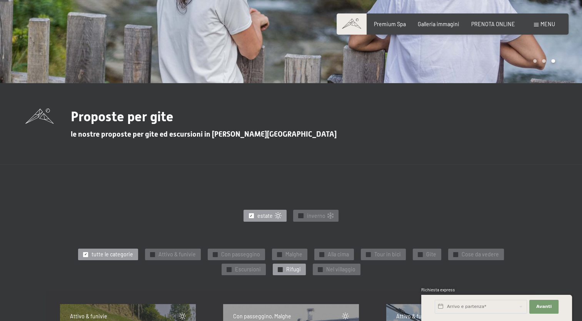
click at [298, 269] on span "Rifugi" at bounding box center [293, 270] width 15 height 8
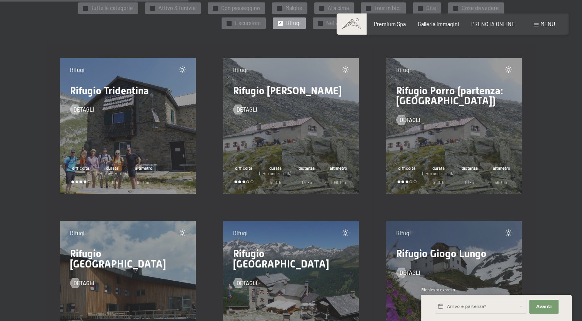
scroll to position [414, 0]
click at [403, 119] on div at bounding box center [402, 119] width 6 height 10
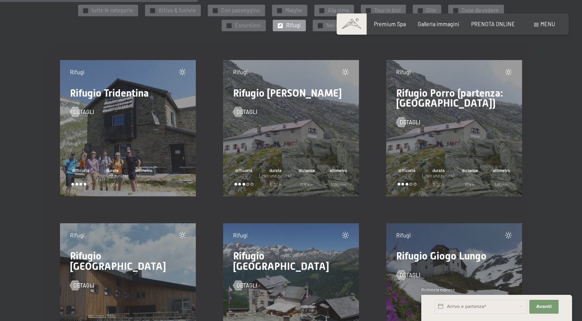
scroll to position [390, 0]
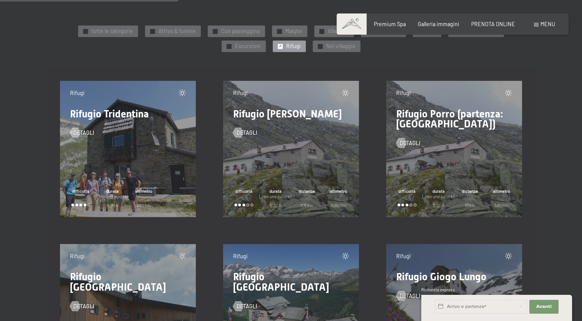
click at [281, 45] on span "✓" at bounding box center [280, 46] width 3 height 5
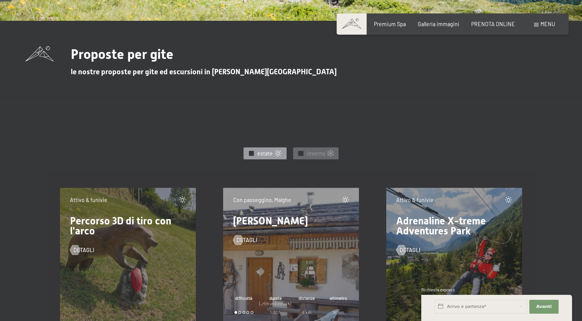
click at [274, 154] on div "✓ estate" at bounding box center [265, 153] width 43 height 12
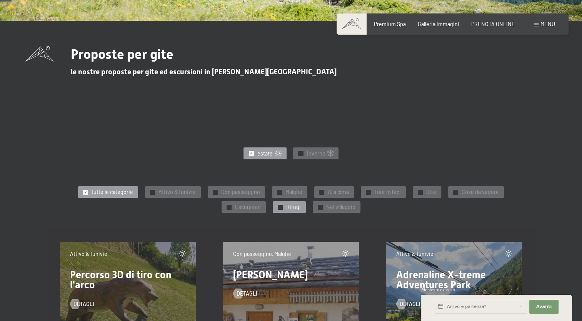
click at [292, 208] on span "Rifugi" at bounding box center [293, 207] width 15 height 8
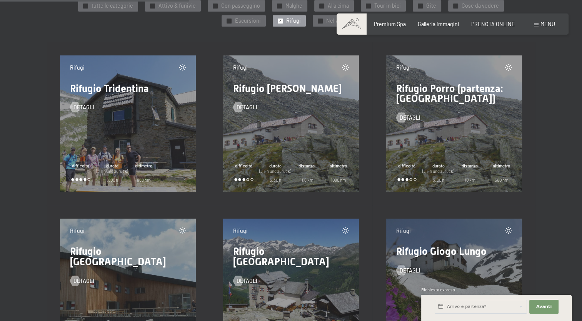
scroll to position [416, 0]
click at [408, 119] on span "detagli" at bounding box center [418, 118] width 21 height 8
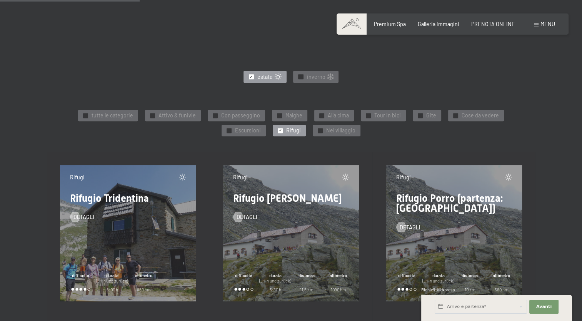
scroll to position [306, 0]
click at [286, 113] on span "Malghe" at bounding box center [294, 116] width 17 height 8
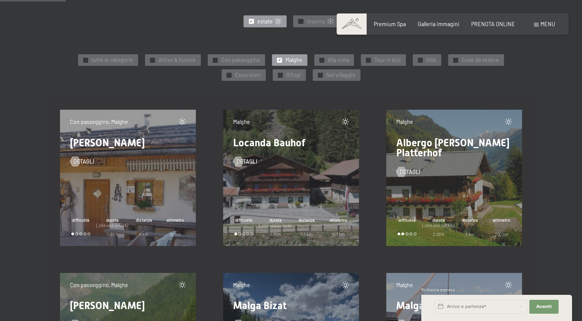
scroll to position [361, 0]
click at [292, 74] on span "Rifugi" at bounding box center [293, 76] width 15 height 8
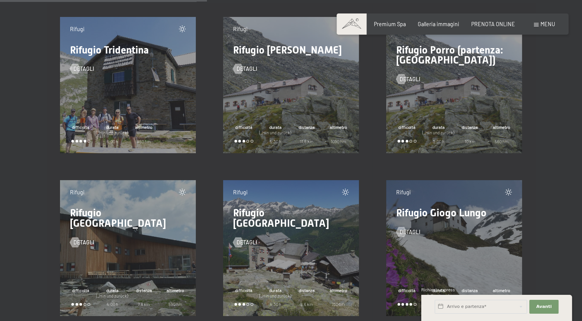
scroll to position [455, 0]
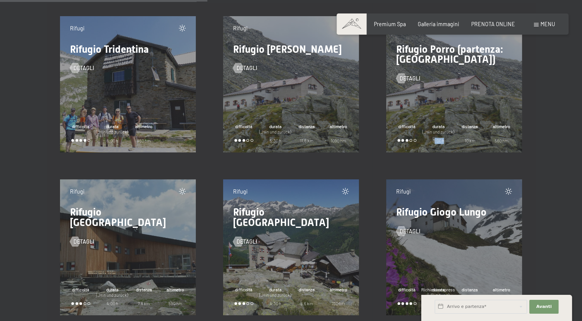
drag, startPoint x: 434, startPoint y: 140, endPoint x: 449, endPoint y: 142, distance: 14.8
click at [449, 142] on div "durata (_Hin und zurück) 3:00 h" at bounding box center [439, 134] width 32 height 20
drag, startPoint x: 449, startPoint y: 142, endPoint x: 436, endPoint y: 137, distance: 13.2
click at [436, 137] on div "durata (_Hin und zurück) 3:00 h" at bounding box center [439, 134] width 32 height 20
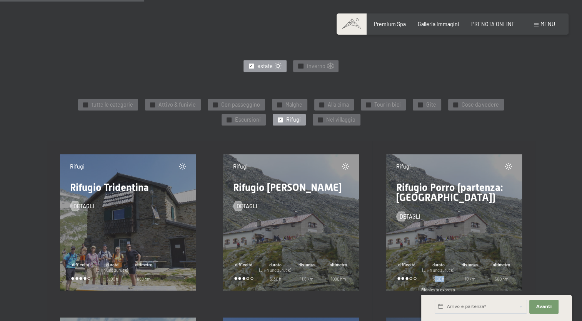
scroll to position [316, 0]
click at [297, 104] on span "Malghe" at bounding box center [294, 105] width 17 height 8
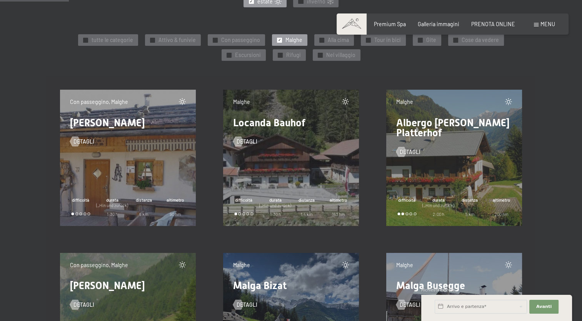
scroll to position [381, 0]
click at [293, 57] on span "Rifugi" at bounding box center [293, 56] width 15 height 8
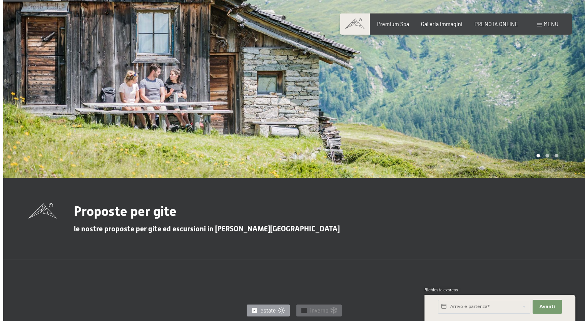
scroll to position [72, 0]
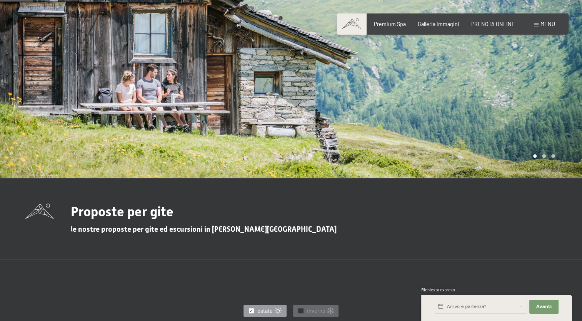
click at [549, 22] on span "Menu" at bounding box center [548, 24] width 15 height 7
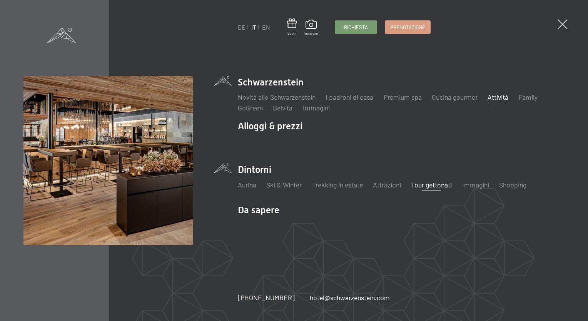
click at [504, 99] on link "Attività" at bounding box center [498, 97] width 21 height 8
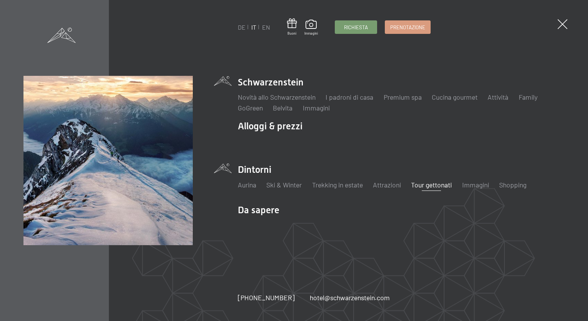
click at [432, 189] on link "Tour gettonati" at bounding box center [431, 185] width 41 height 8
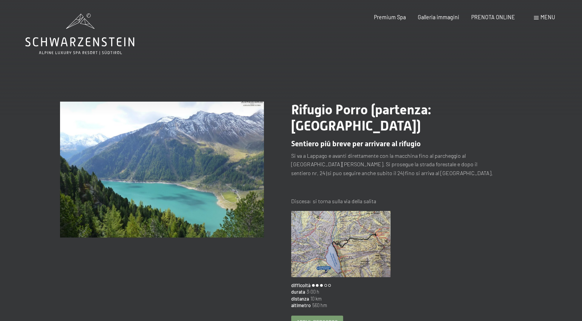
click at [343, 242] on img at bounding box center [341, 244] width 100 height 66
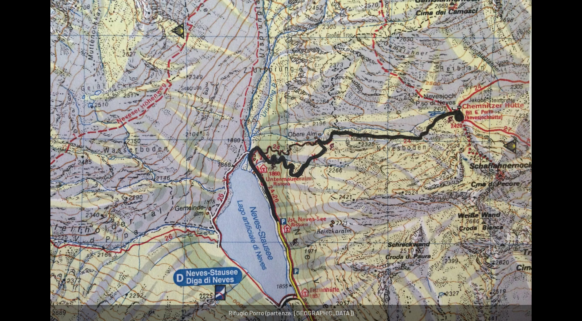
scroll to position [103, 0]
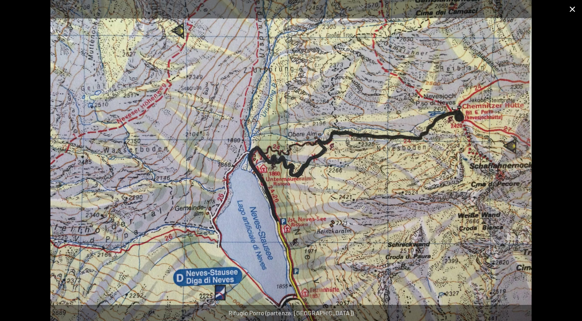
click at [574, 8] on button "Close gallery" at bounding box center [572, 9] width 19 height 18
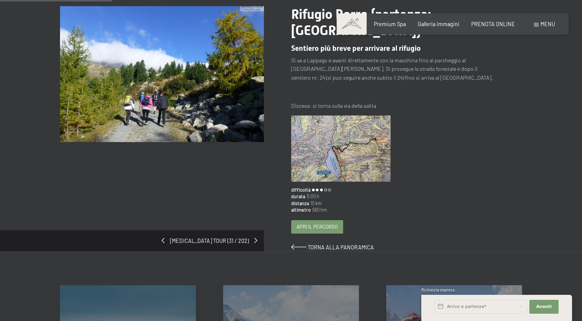
scroll to position [56, 0]
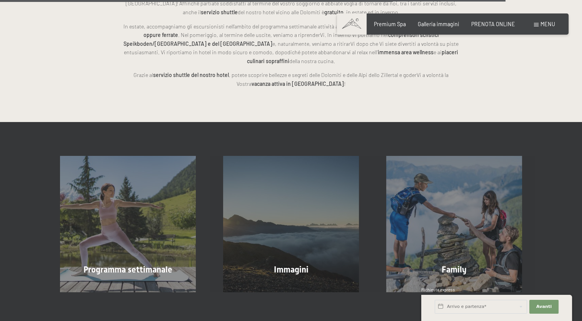
scroll to position [1825, 0]
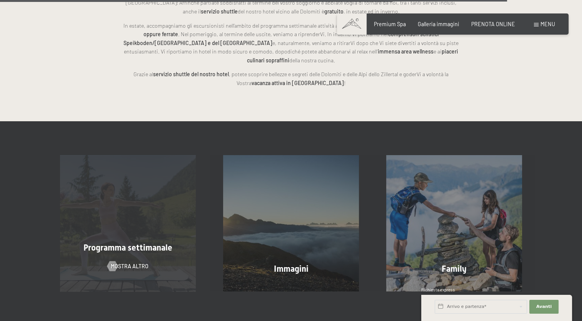
click at [128, 221] on div "Programma settimanale mostra altro" at bounding box center [128, 223] width 163 height 136
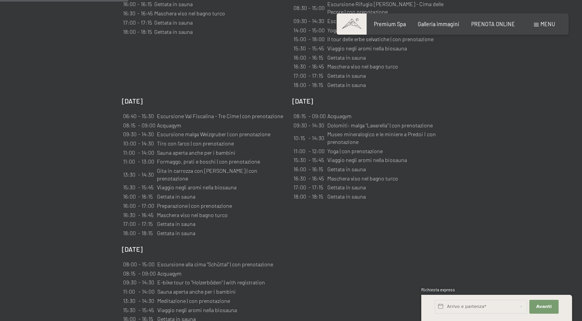
scroll to position [655, 0]
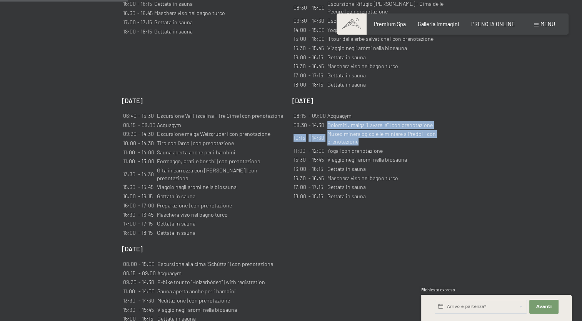
drag, startPoint x: 366, startPoint y: 140, endPoint x: 325, endPoint y: 121, distance: 45.6
click at [325, 121] on tbody "08:15 - 09:00 Acquagym 09:30 - 14:30 Dolomiti: malga "Lavarella" | con prenotaz…" at bounding box center [374, 156] width 162 height 89
drag, startPoint x: 325, startPoint y: 121, endPoint x: 343, endPoint y: 124, distance: 17.5
click at [343, 124] on td "Dolomiti: malga "Lavarella" | con prenotazione" at bounding box center [391, 125] width 129 height 8
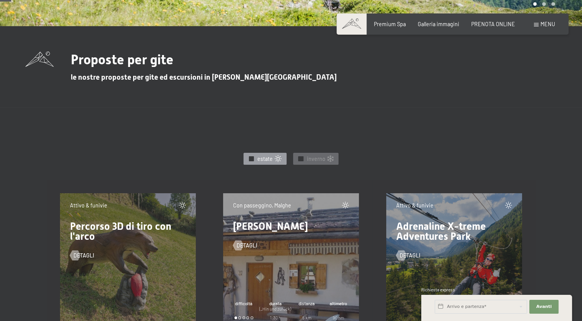
click at [275, 155] on span at bounding box center [278, 158] width 7 height 7
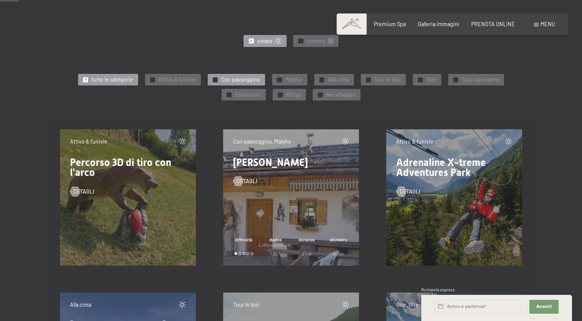
scroll to position [335, 0]
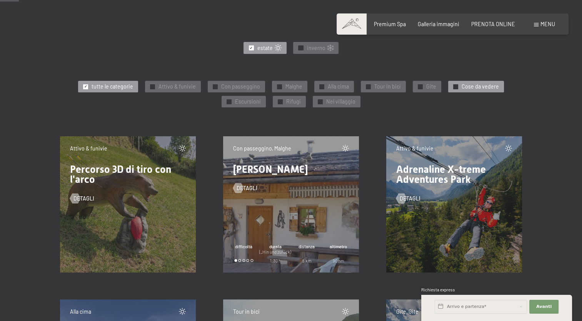
click at [463, 89] on span "Cose da vedere" at bounding box center [480, 87] width 37 height 8
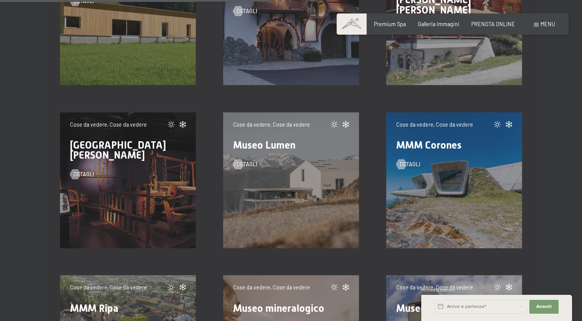
scroll to position [1024, 0]
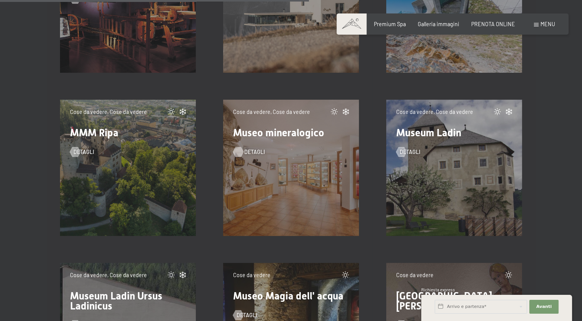
click at [248, 148] on span "detagli" at bounding box center [254, 152] width 21 height 8
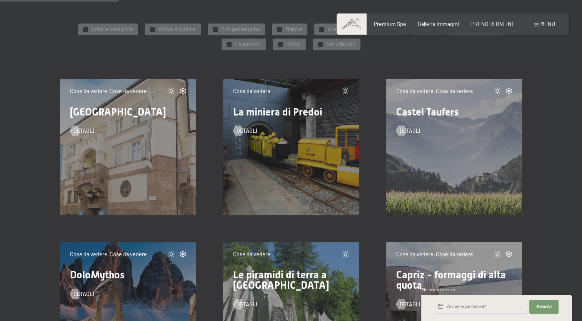
scroll to position [391, 0]
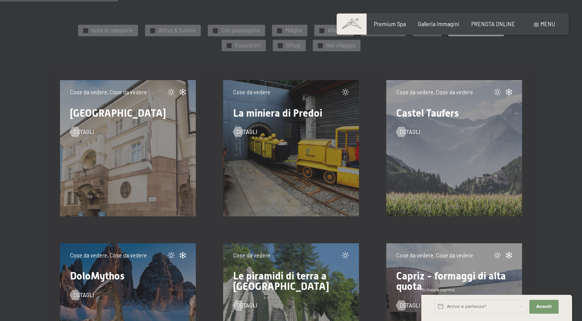
click at [282, 146] on div "Cose da vedere La miniera di Predoi detagli" at bounding box center [291, 148] width 136 height 136
click at [271, 112] on span "La miniera di Predoi" at bounding box center [277, 113] width 89 height 12
click at [249, 133] on span "detagli" at bounding box center [254, 132] width 21 height 8
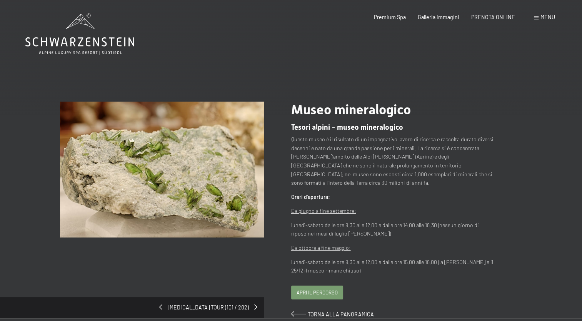
click at [325, 289] on span "Apri il percorso" at bounding box center [317, 292] width 41 height 7
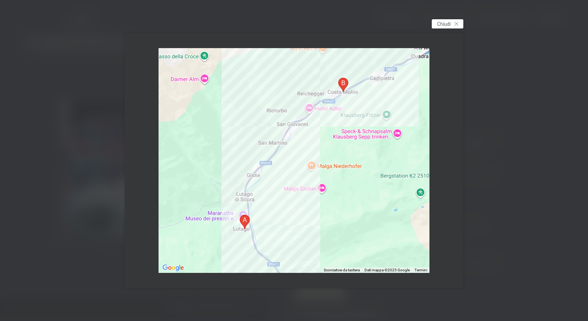
click at [448, 24] on span "Chiudi" at bounding box center [443, 23] width 13 height 7
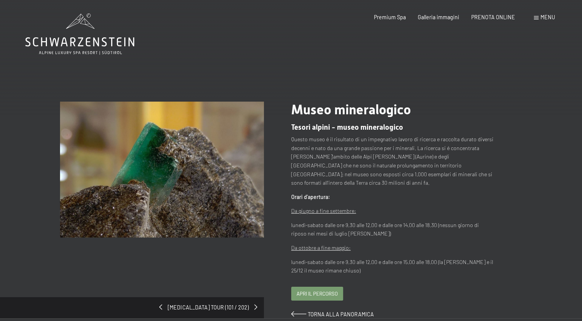
click at [241, 178] on img at bounding box center [162, 170] width 204 height 136
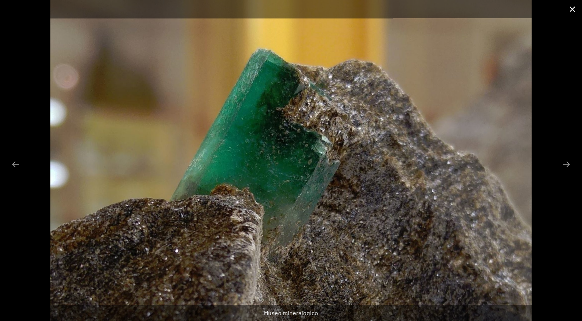
click at [571, 10] on button "Close gallery" at bounding box center [572, 9] width 19 height 18
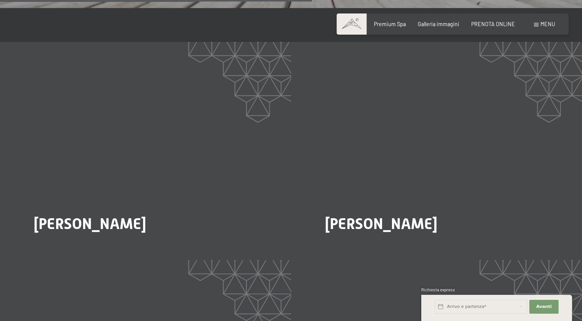
scroll to position [1242, 0]
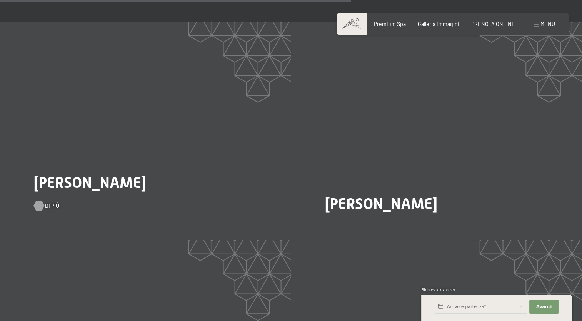
click at [41, 201] on div at bounding box center [39, 206] width 6 height 10
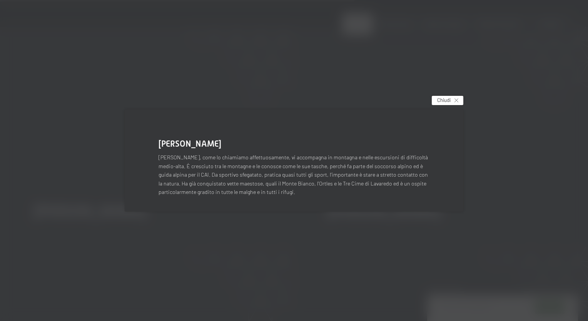
click at [445, 103] on span "Chiudi" at bounding box center [443, 100] width 13 height 7
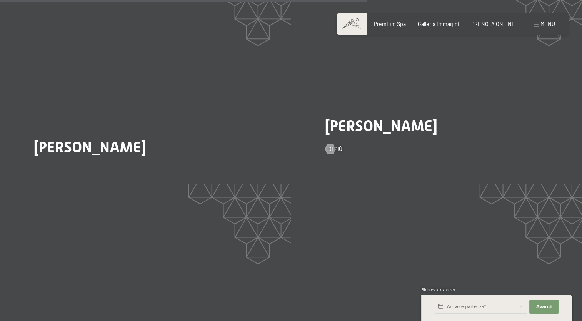
scroll to position [1299, 0]
click at [331, 144] on div at bounding box center [330, 149] width 6 height 10
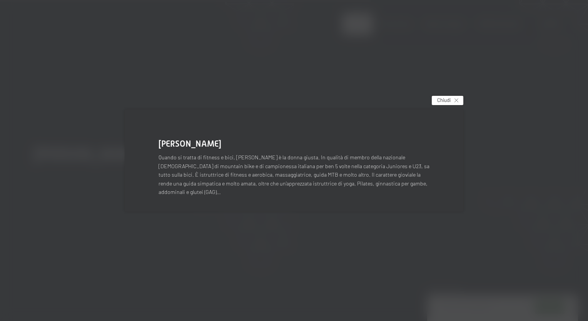
click at [455, 100] on div "Chiudi" at bounding box center [448, 100] width 32 height 9
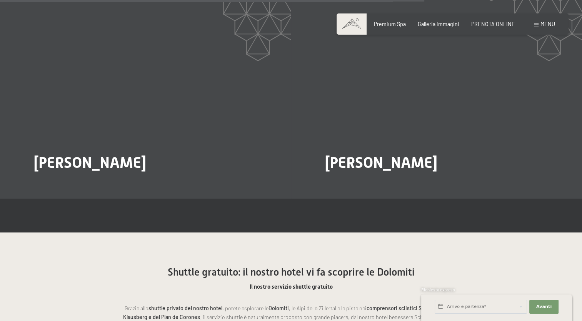
scroll to position [1503, 0]
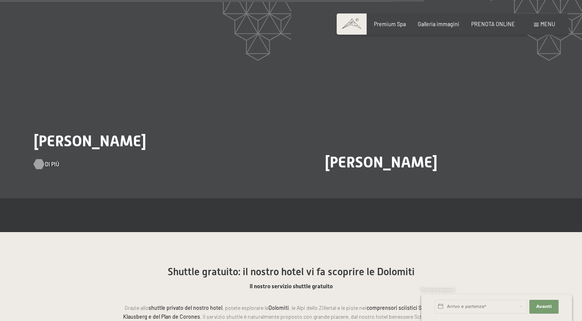
click at [37, 159] on div at bounding box center [39, 164] width 6 height 10
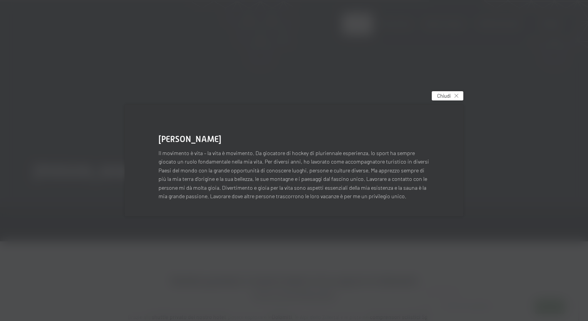
click at [440, 97] on span "Chiudi" at bounding box center [443, 95] width 13 height 7
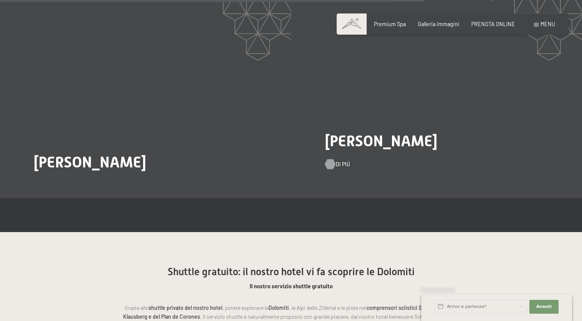
click at [333, 159] on div at bounding box center [330, 164] width 6 height 10
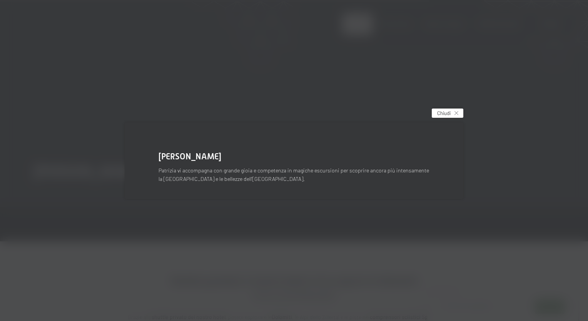
click at [452, 109] on div "Chiudi" at bounding box center [448, 113] width 32 height 9
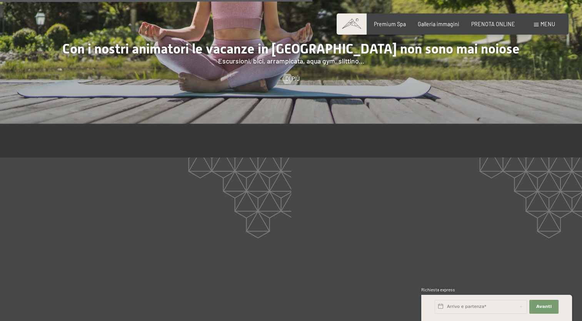
scroll to position [1107, 0]
click at [289, 74] on div at bounding box center [287, 79] width 6 height 10
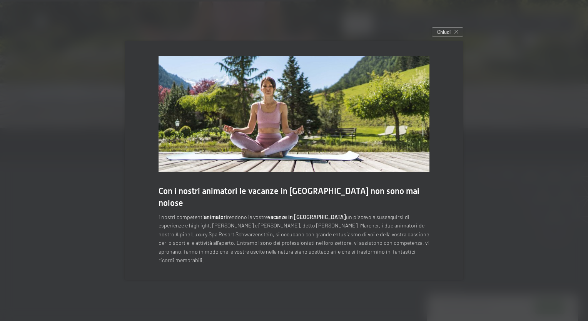
click at [443, 37] on div at bounding box center [294, 160] width 588 height 321
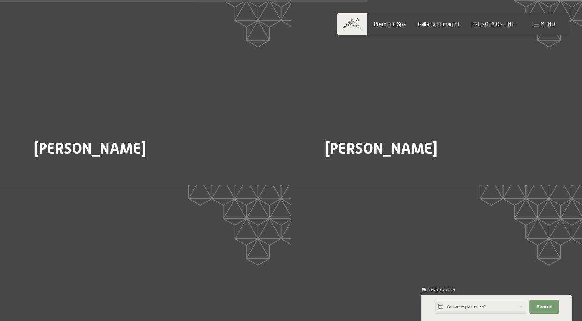
scroll to position [1299, 0]
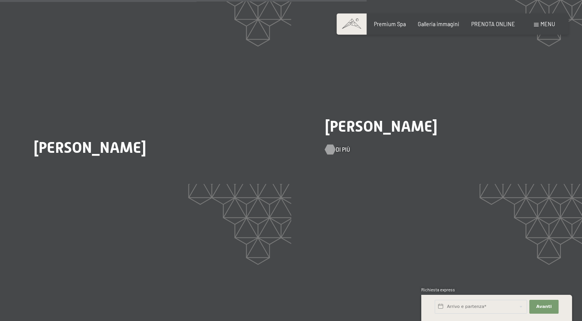
click at [332, 145] on div at bounding box center [330, 150] width 6 height 10
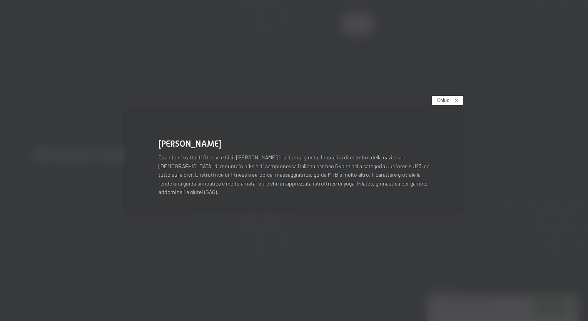
click at [452, 105] on div "Chiudi" at bounding box center [448, 100] width 32 height 9
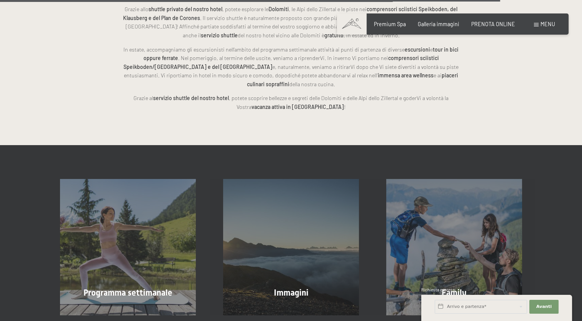
scroll to position [1801, 0]
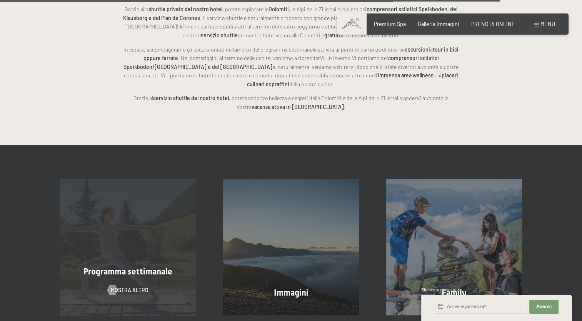
click at [136, 234] on div "Programma settimanale mostra altro" at bounding box center [128, 247] width 163 height 136
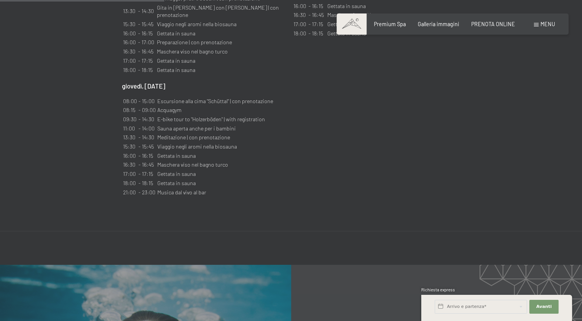
scroll to position [843, 0]
drag, startPoint x: 191, startPoint y: 80, endPoint x: 217, endPoint y: 84, distance: 26.5
click at [217, 114] on td "E-bike tour to "Holzerböden" | with registration" at bounding box center [215, 118] width 117 height 8
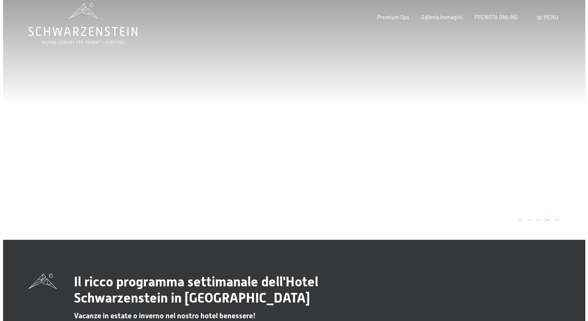
scroll to position [0, 0]
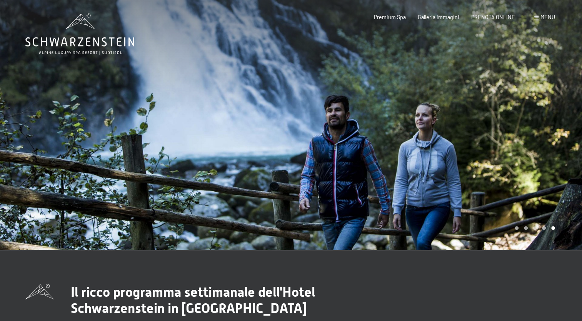
click at [545, 15] on span "Menu" at bounding box center [548, 17] width 15 height 7
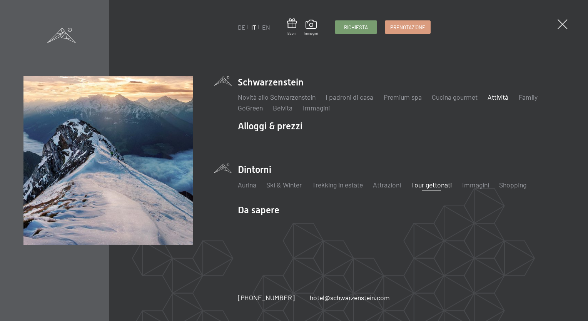
click at [446, 186] on link "Tour gettonati" at bounding box center [431, 185] width 41 height 8
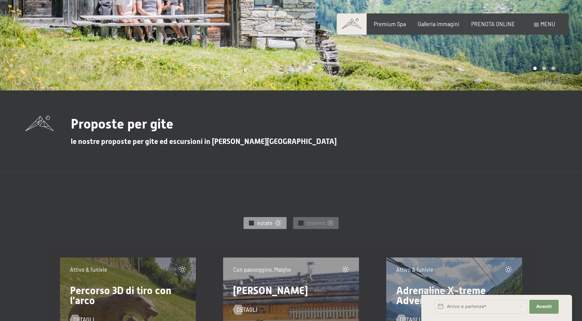
click at [278, 219] on div "✓ estate" at bounding box center [265, 223] width 43 height 12
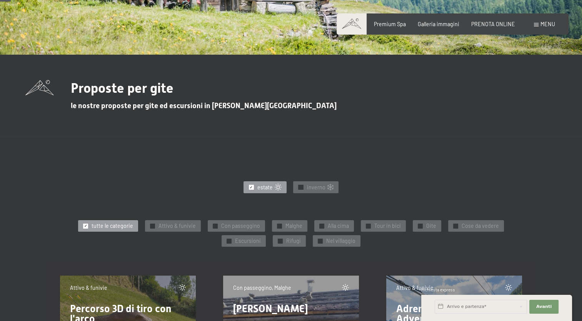
scroll to position [196, 0]
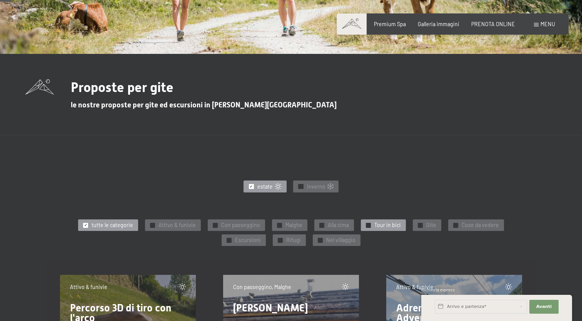
click at [387, 225] on span "Tour in bici" at bounding box center [387, 225] width 27 height 8
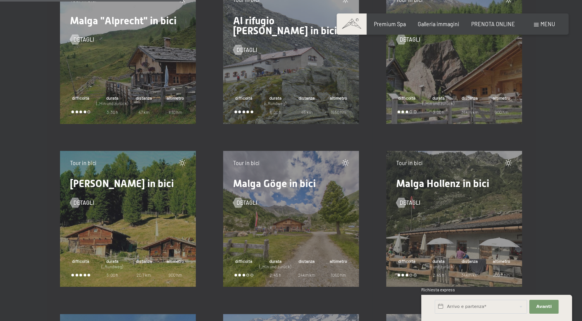
scroll to position [679, 0]
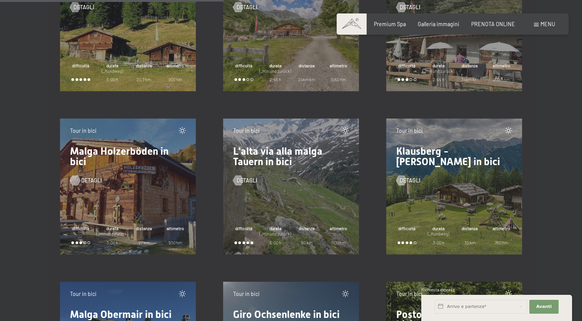
click at [78, 176] on div at bounding box center [75, 181] width 6 height 10
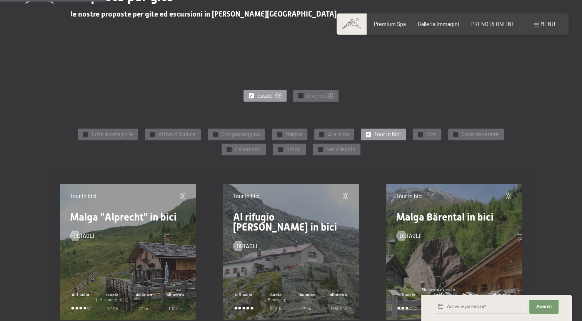
scroll to position [286, 0]
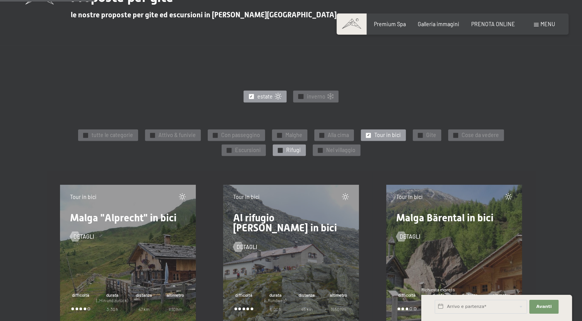
click at [292, 150] on span "Rifugi" at bounding box center [293, 150] width 15 height 8
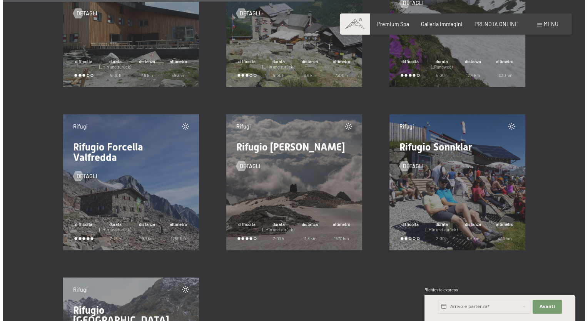
scroll to position [683, 0]
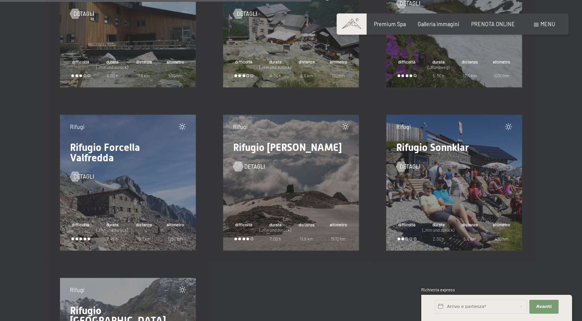
click at [244, 163] on span "detagli" at bounding box center [254, 167] width 21 height 8
click at [540, 27] on div "Menu" at bounding box center [544, 24] width 21 height 8
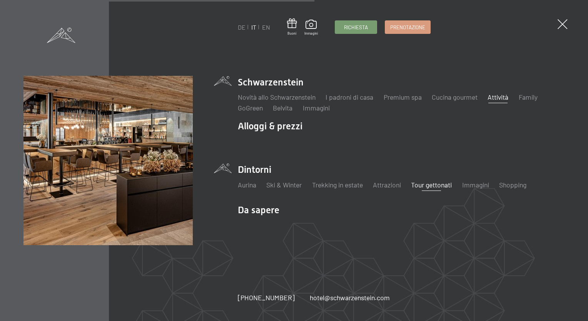
click at [499, 98] on link "Attività" at bounding box center [498, 97] width 21 height 8
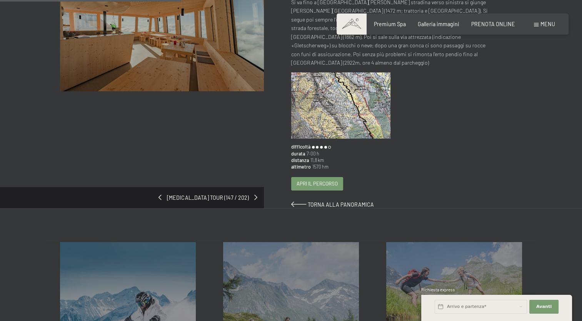
scroll to position [325, 0]
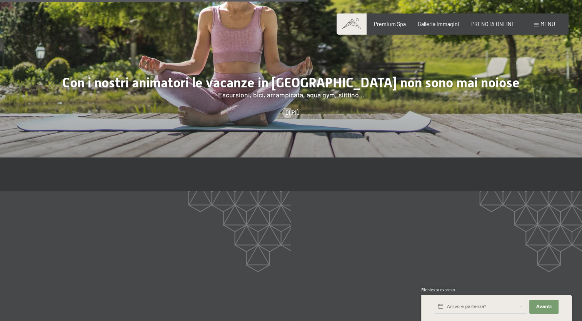
scroll to position [1071, 0]
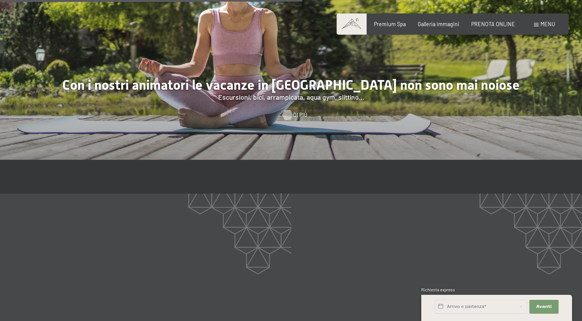
click at [290, 110] on div at bounding box center [287, 115] width 6 height 10
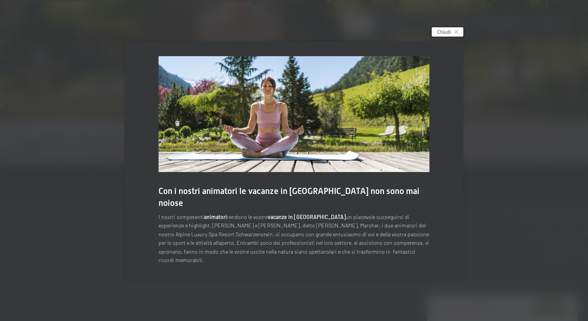
click at [446, 35] on span "Chiudi" at bounding box center [443, 31] width 13 height 7
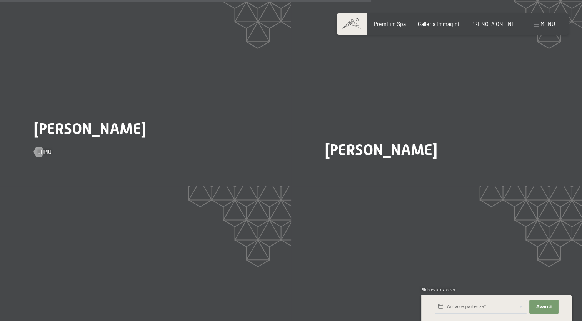
scroll to position [1315, 0]
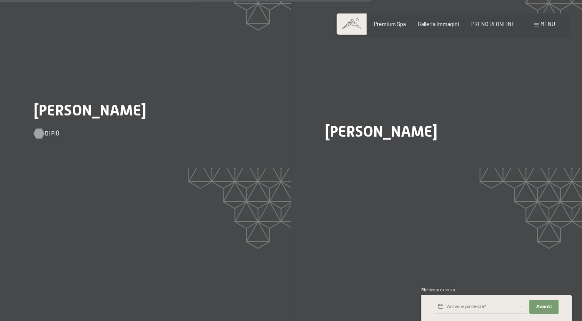
click at [40, 129] on div at bounding box center [39, 134] width 6 height 10
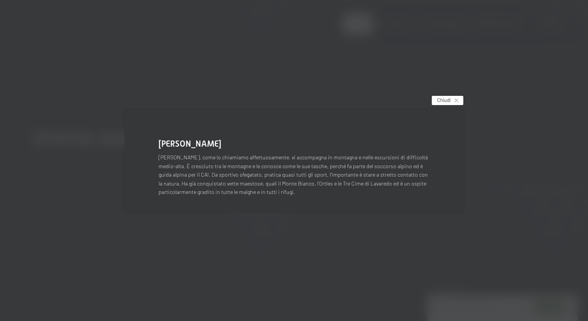
click at [447, 102] on span "Chiudi" at bounding box center [443, 100] width 13 height 7
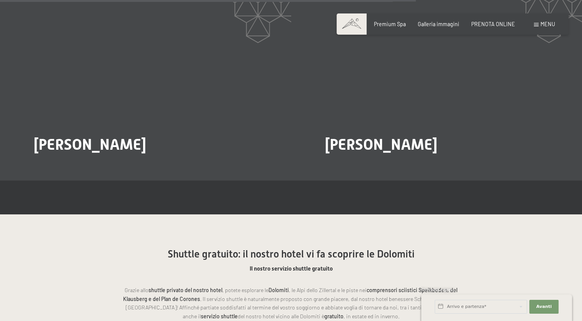
scroll to position [1521, 0]
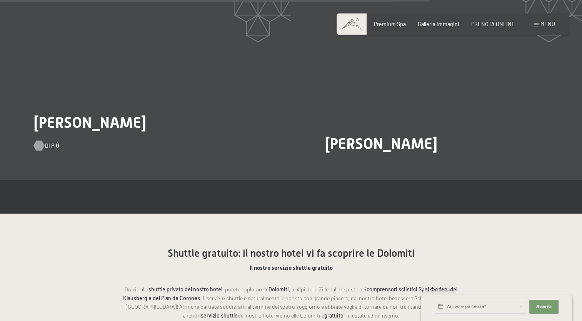
click at [42, 140] on div at bounding box center [39, 145] width 6 height 10
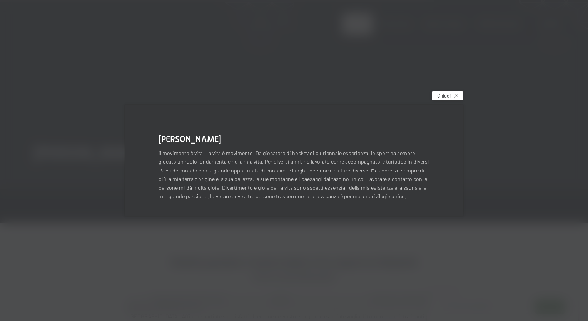
click at [448, 98] on span "Chiudi" at bounding box center [443, 95] width 13 height 7
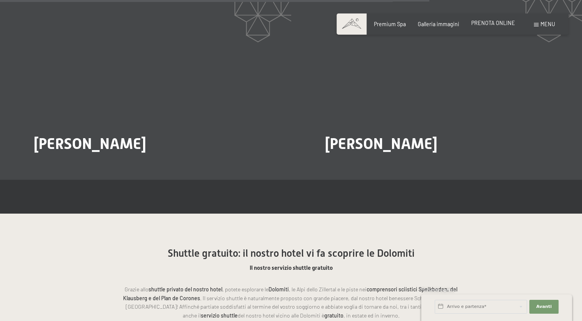
click at [500, 23] on span "PRENOTA ONLINE" at bounding box center [493, 23] width 44 height 7
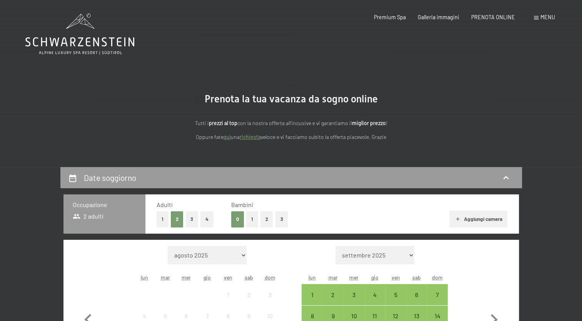
click at [161, 219] on button "1" at bounding box center [163, 219] width 12 height 16
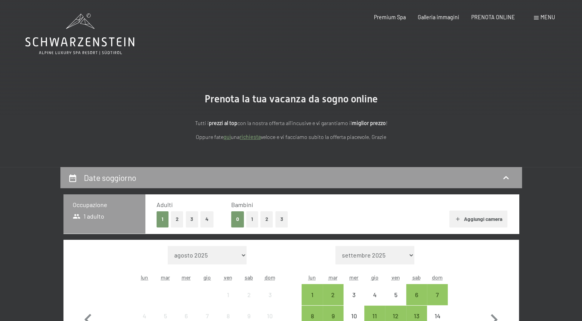
click at [248, 221] on button "1" at bounding box center [252, 219] width 12 height 16
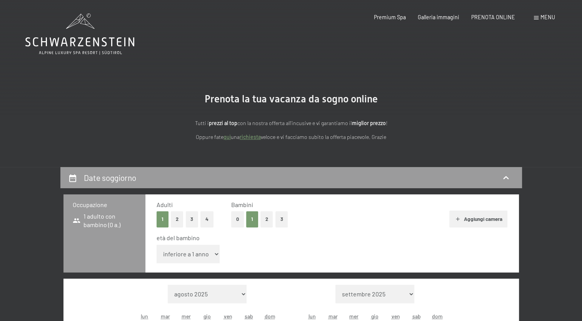
click at [196, 256] on select "inferiore a 1 anno 1 anno 2 anni 3 anni 4 anni 5 anni 6 anni 7 anni 8 anni 9 an…" at bounding box center [189, 254] width 64 height 18
select select "13"
click at [157, 245] on select "inferiore a 1 anno 1 anno 2 anni 3 anni 4 anni 5 anni 6 anni 7 anni 8 anni 9 an…" at bounding box center [189, 254] width 64 height 18
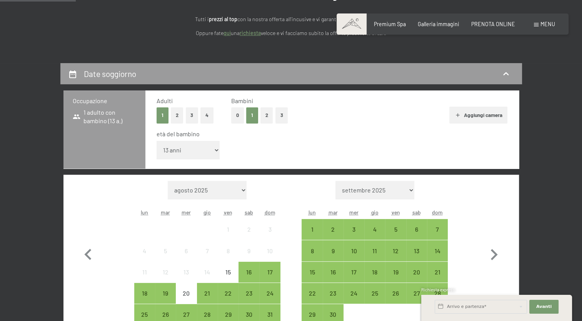
scroll to position [104, 0]
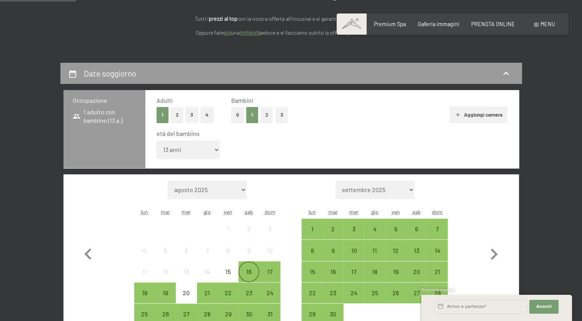
click at [251, 269] on div "16" at bounding box center [248, 278] width 19 height 19
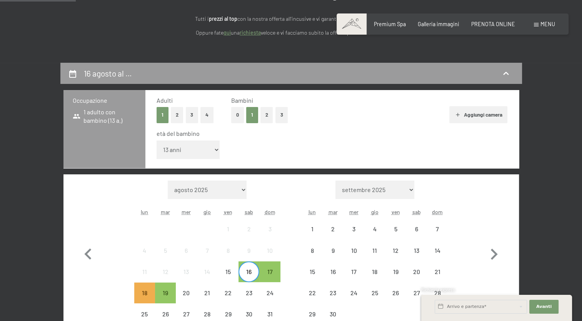
click at [251, 269] on div "16" at bounding box center [248, 278] width 19 height 19
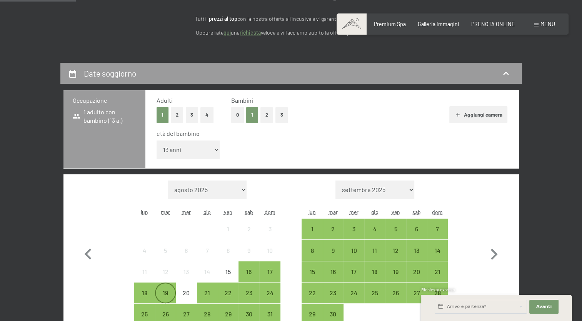
click at [167, 293] on div "19" at bounding box center [165, 299] width 19 height 19
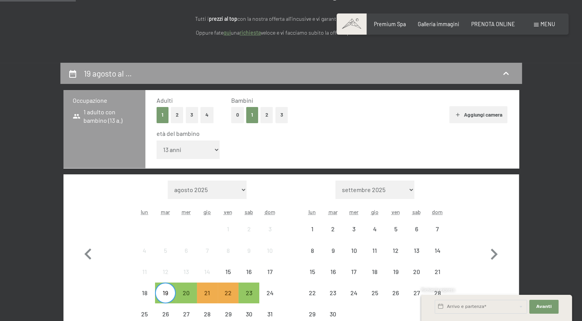
click at [167, 293] on div "19" at bounding box center [165, 299] width 19 height 19
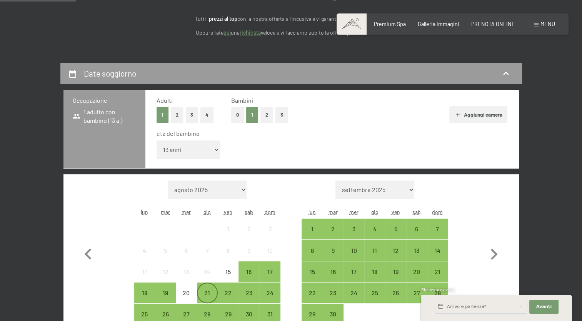
click at [203, 294] on div "21" at bounding box center [207, 299] width 19 height 19
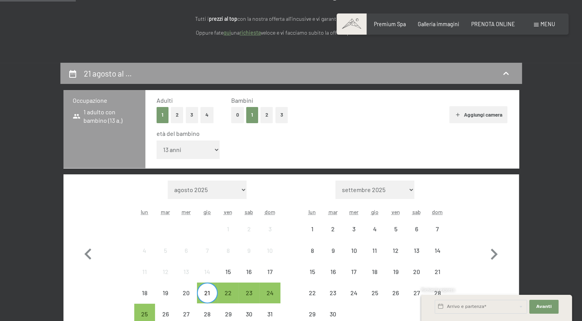
click at [175, 118] on button "2" at bounding box center [177, 115] width 13 height 16
click at [209, 291] on div "21" at bounding box center [207, 299] width 19 height 19
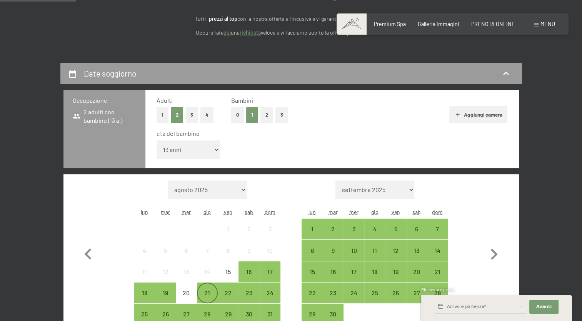
click at [209, 291] on div "21" at bounding box center [207, 299] width 19 height 19
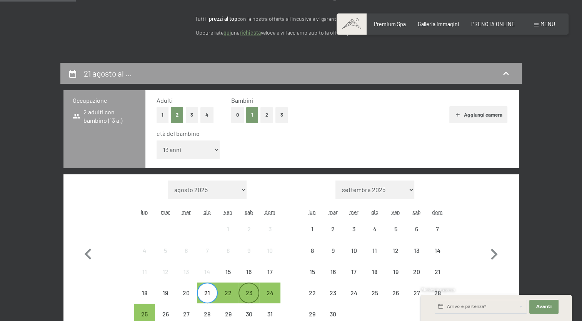
click at [254, 291] on div "23" at bounding box center [248, 299] width 19 height 19
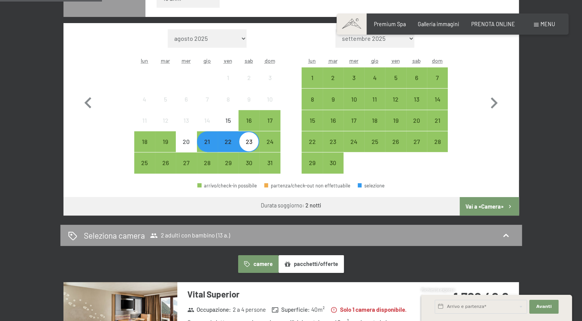
scroll to position [256, 0]
click at [488, 207] on button "Vai a «Camera»" at bounding box center [489, 206] width 59 height 18
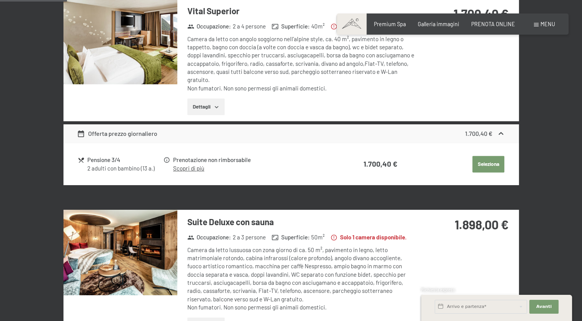
scroll to position [167, 0]
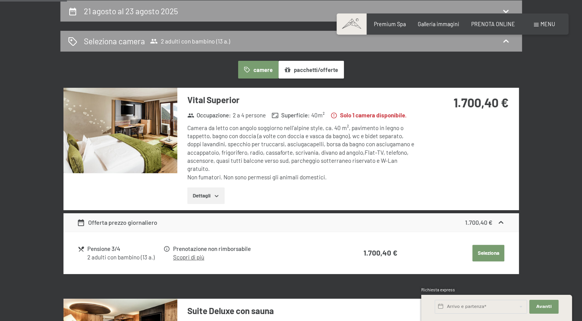
click at [215, 196] on icon "button" at bounding box center [217, 196] width 6 height 6
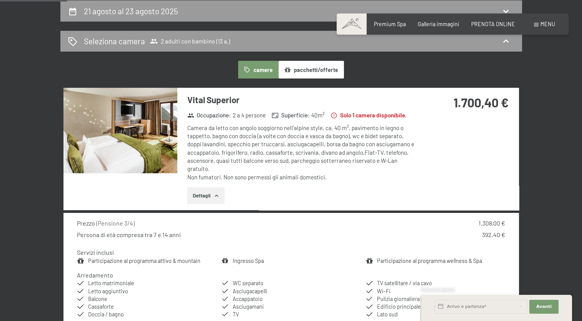
click at [215, 196] on icon "button" at bounding box center [217, 196] width 6 height 6
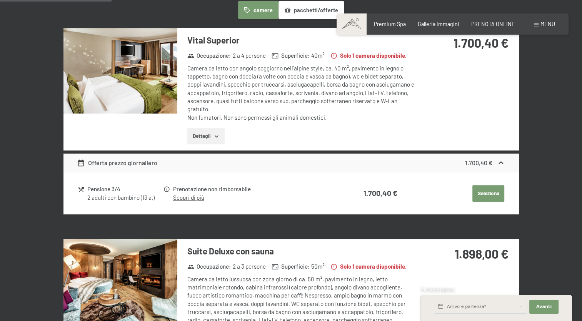
scroll to position [226, 0]
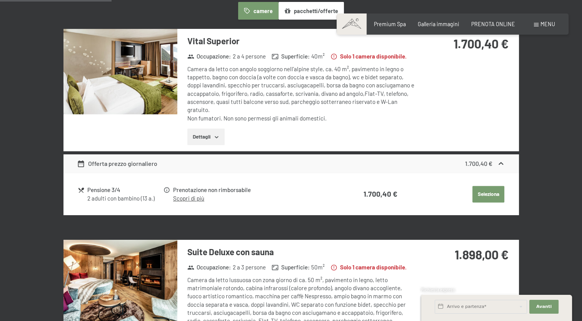
click at [211, 141] on button "Dettagli" at bounding box center [205, 137] width 37 height 17
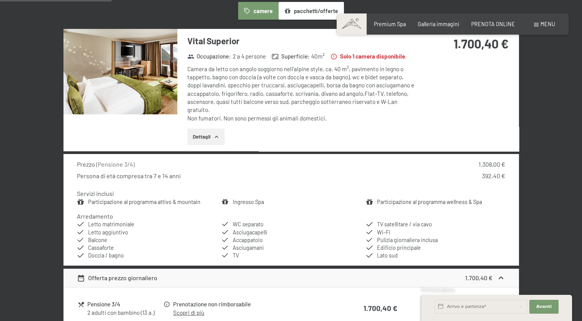
click at [495, 169] on div "Prezzo ( Pensione 3/4 ) 1.308,00 € Persona di età compresa tra 7 e 14 anni 392,…" at bounding box center [291, 170] width 428 height 20
click at [213, 139] on button "Dettagli" at bounding box center [205, 137] width 37 height 17
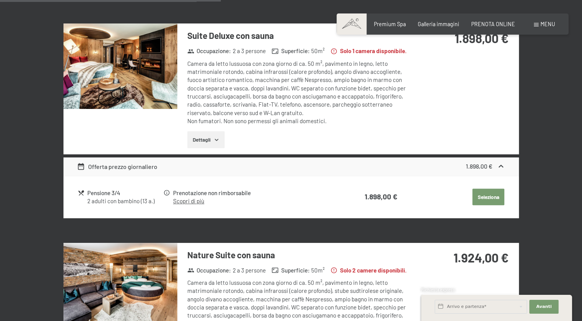
scroll to position [448, 0]
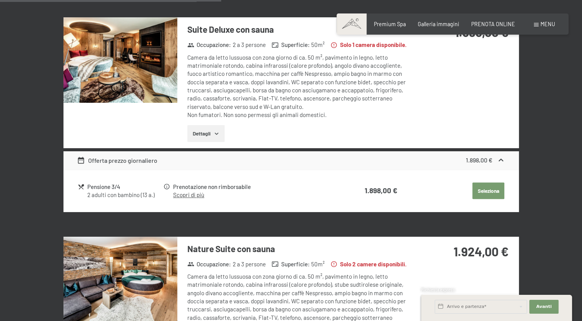
click at [151, 69] on img at bounding box center [121, 59] width 114 height 85
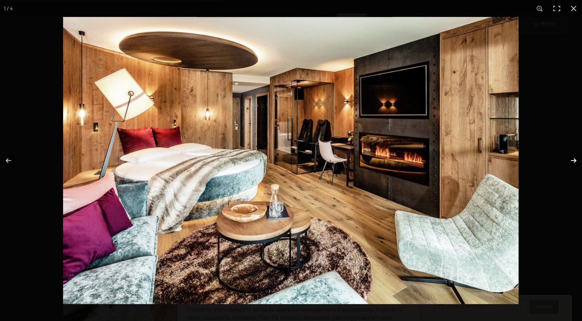
click at [575, 157] on button "button" at bounding box center [568, 160] width 27 height 38
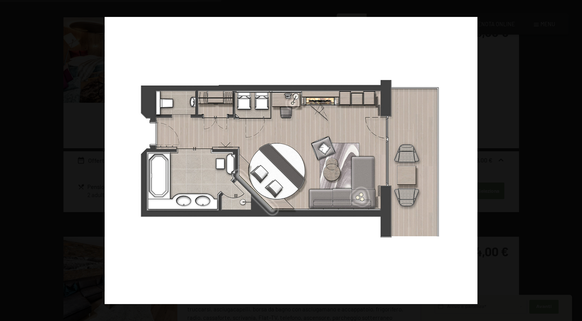
click at [575, 157] on button "button" at bounding box center [568, 160] width 27 height 38
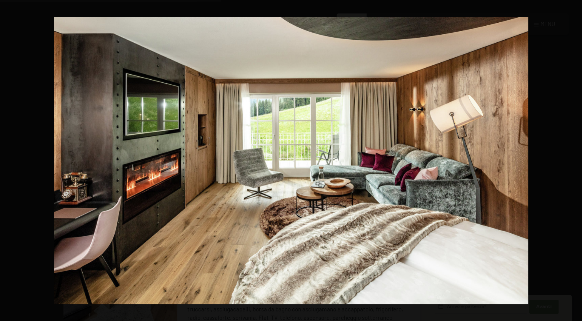
click at [575, 157] on button "button" at bounding box center [568, 160] width 27 height 38
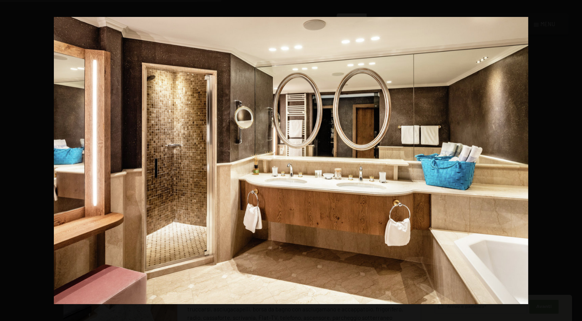
click at [575, 157] on button "button" at bounding box center [568, 160] width 27 height 38
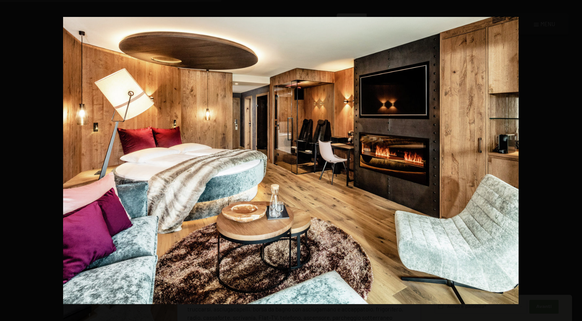
click at [575, 157] on button "button" at bounding box center [568, 160] width 27 height 38
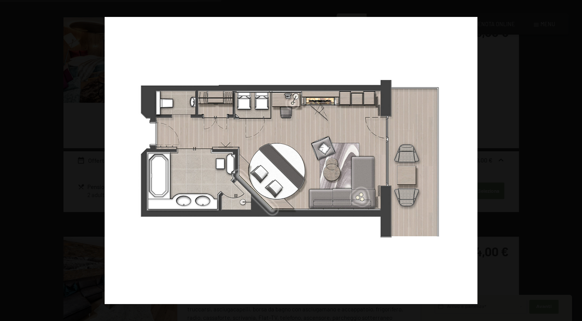
click at [575, 157] on button "button" at bounding box center [568, 160] width 27 height 38
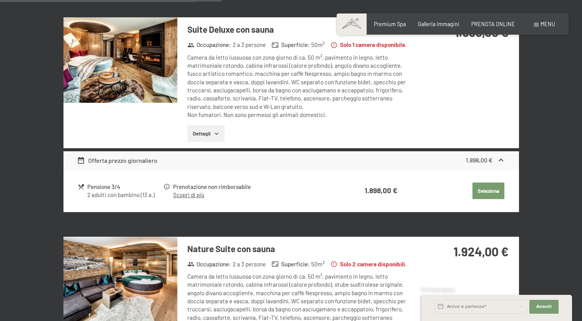
click at [0, 0] on button "button" at bounding box center [0, 0] width 0 height 0
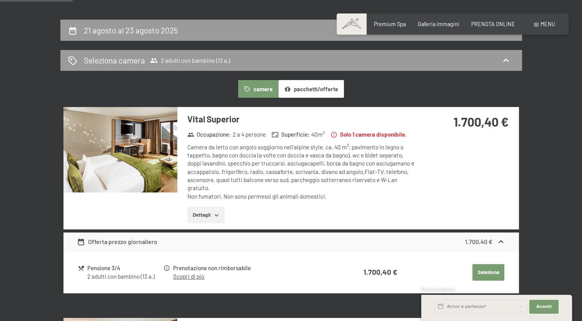
scroll to position [147, 0]
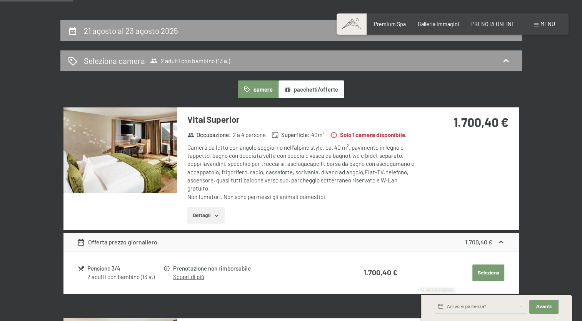
click at [212, 219] on button "Dettagli" at bounding box center [205, 215] width 37 height 17
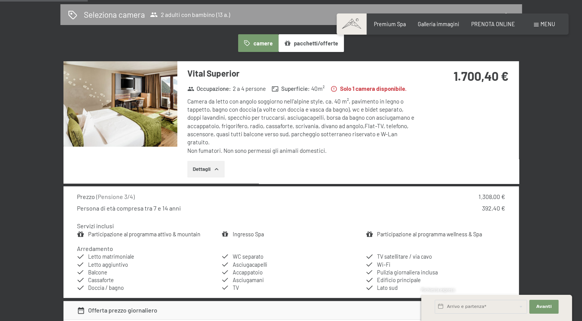
scroll to position [196, 0]
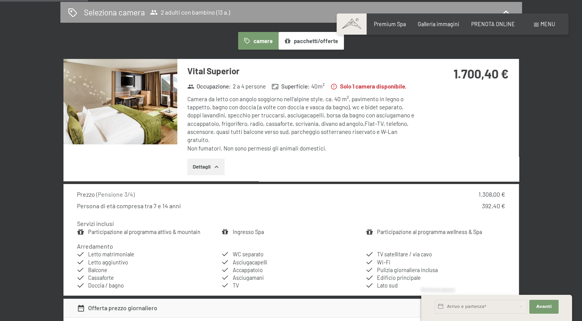
click at [153, 97] on img at bounding box center [121, 101] width 114 height 85
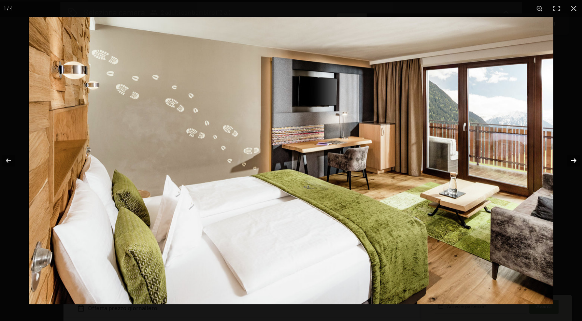
click at [577, 159] on button "button" at bounding box center [568, 160] width 27 height 38
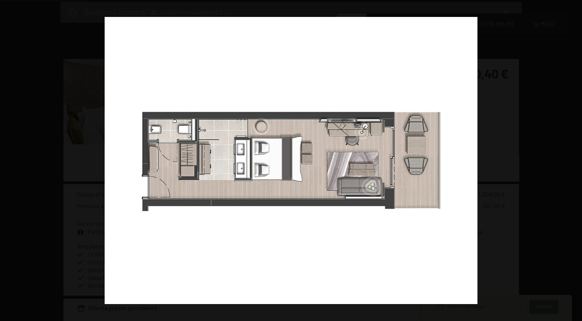
click at [577, 159] on button "button" at bounding box center [568, 160] width 27 height 38
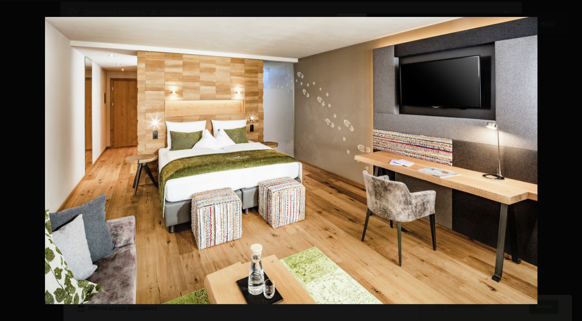
click at [577, 159] on button "button" at bounding box center [568, 160] width 27 height 38
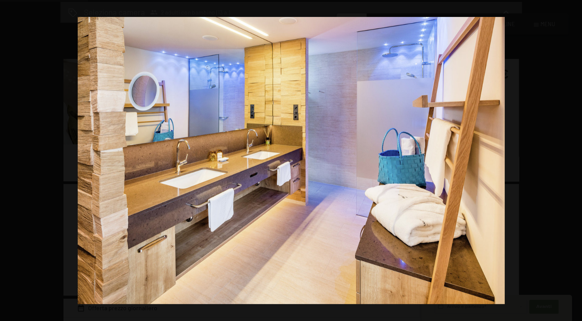
click at [577, 159] on button "button" at bounding box center [568, 160] width 27 height 38
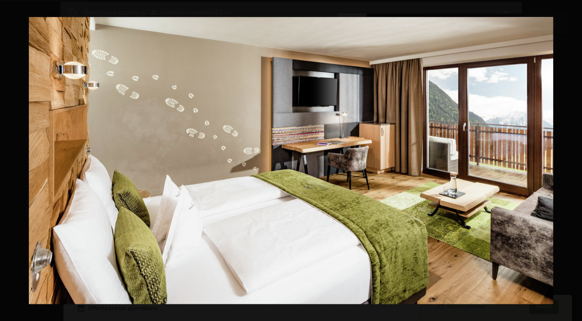
click at [577, 159] on button "button" at bounding box center [568, 160] width 27 height 38
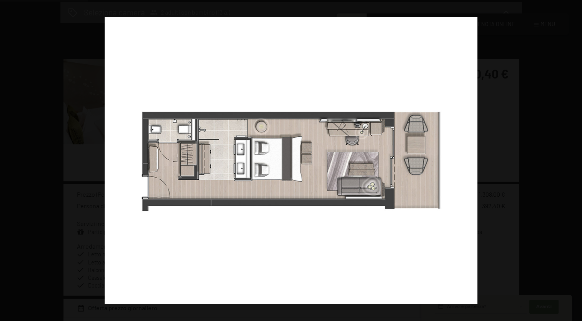
click at [577, 159] on button "button" at bounding box center [568, 160] width 27 height 38
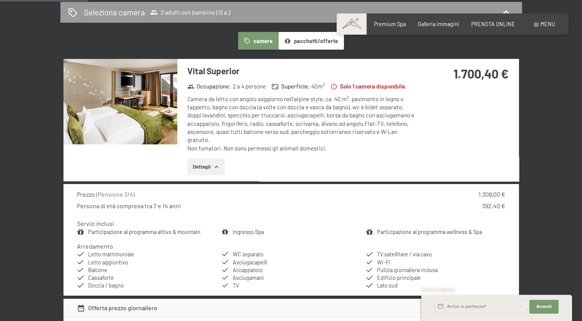
click at [0, 0] on button "button" at bounding box center [0, 0] width 0 height 0
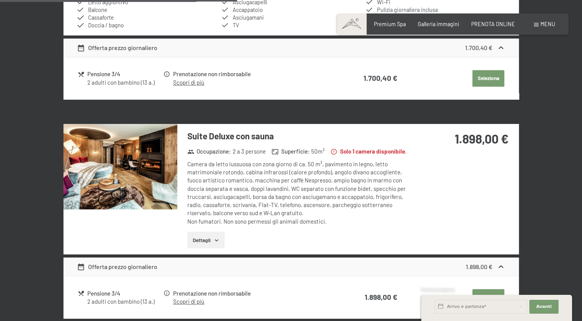
scroll to position [705, 0]
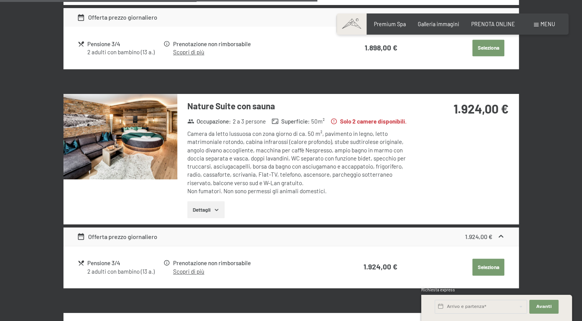
click at [139, 136] on img at bounding box center [121, 136] width 114 height 85
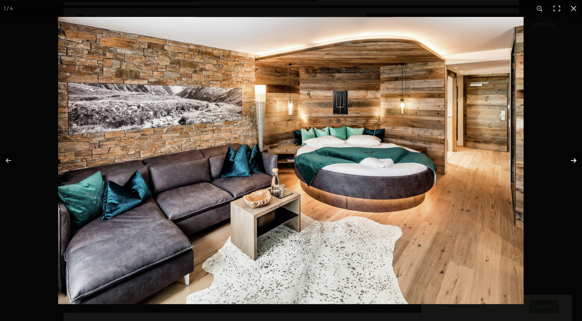
click at [572, 159] on button "button" at bounding box center [568, 160] width 27 height 38
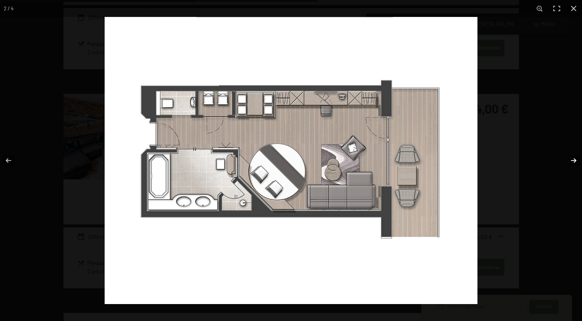
click at [572, 159] on button "button" at bounding box center [568, 160] width 27 height 38
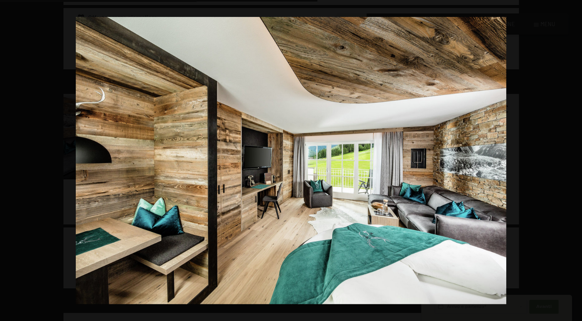
click at [572, 159] on button "button" at bounding box center [568, 160] width 27 height 38
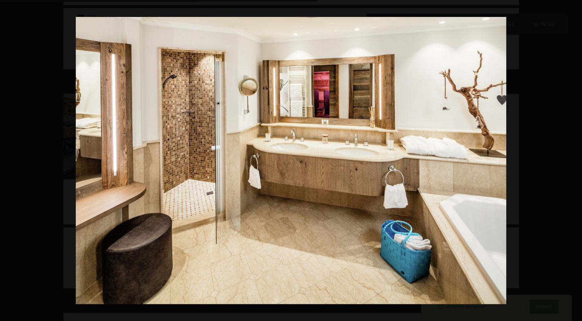
click at [572, 159] on button "button" at bounding box center [568, 160] width 27 height 38
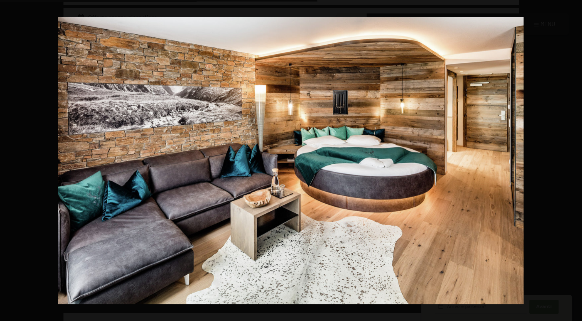
click at [572, 159] on button "button" at bounding box center [568, 160] width 27 height 38
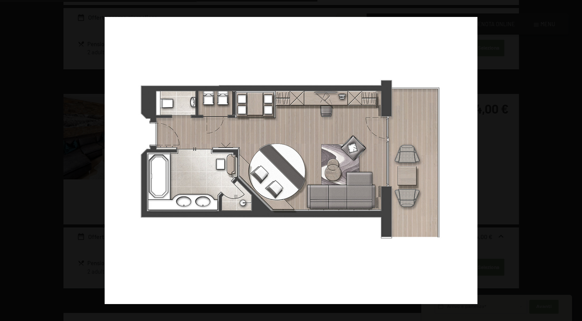
click at [572, 159] on button "button" at bounding box center [568, 160] width 27 height 38
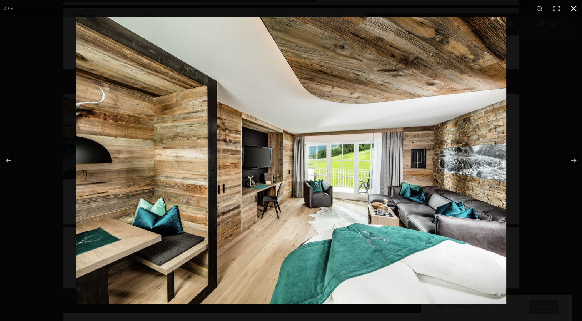
click at [573, 6] on button "button" at bounding box center [573, 8] width 17 height 17
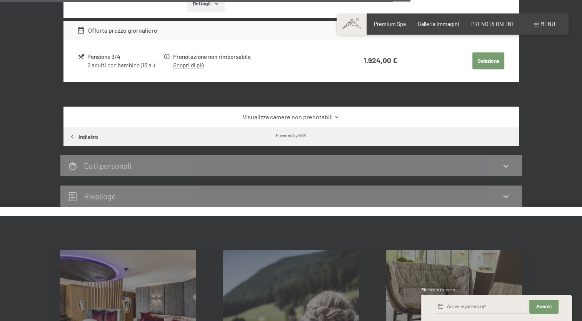
scroll to position [911, 0]
click at [331, 113] on link "Visualizza camere non prenotabili" at bounding box center [291, 117] width 428 height 8
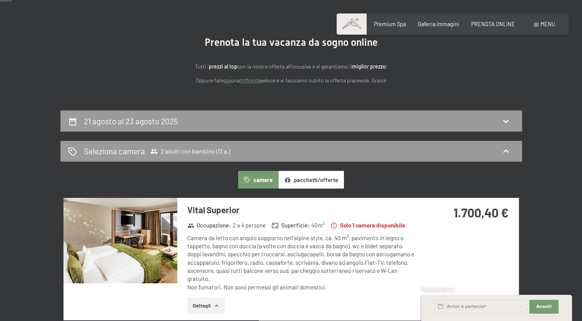
scroll to position [56, 0]
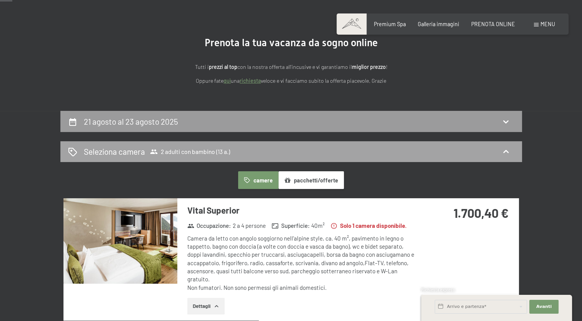
click at [508, 148] on icon at bounding box center [505, 151] width 9 height 9
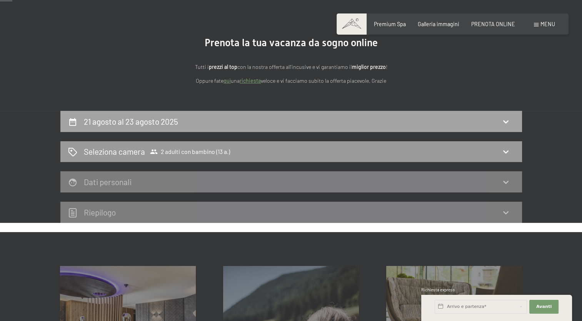
click at [506, 119] on icon at bounding box center [505, 121] width 9 height 9
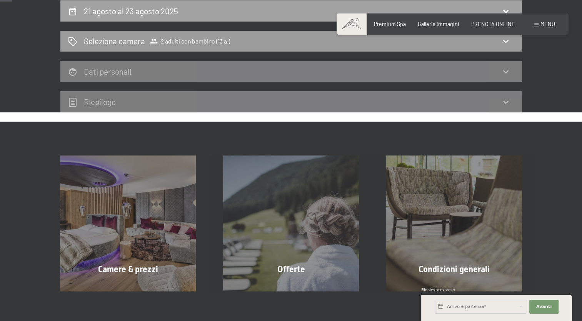
select select "13"
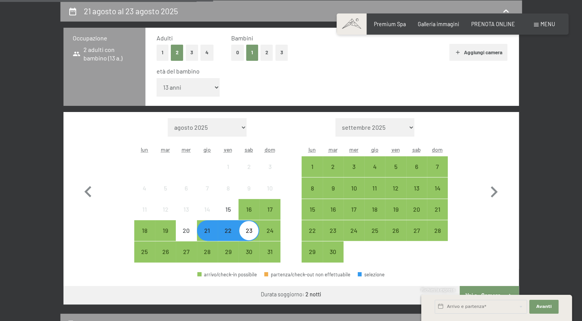
click at [207, 236] on div "21" at bounding box center [207, 236] width 19 height 19
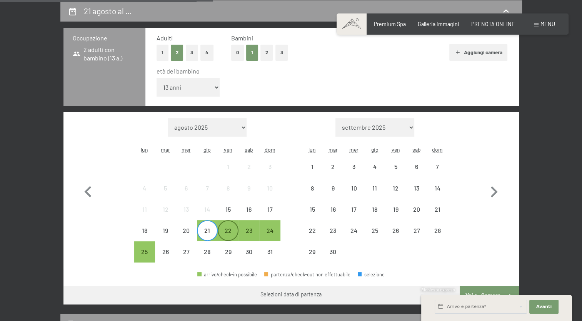
click at [223, 236] on div "22" at bounding box center [228, 236] width 19 height 19
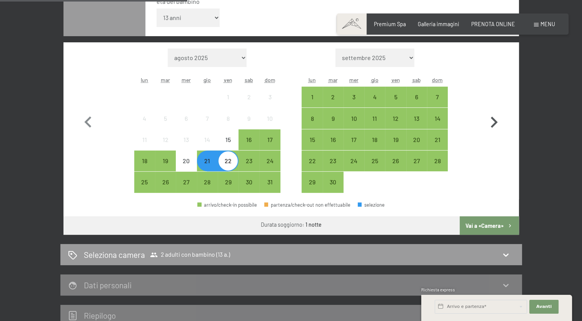
scroll to position [237, 0]
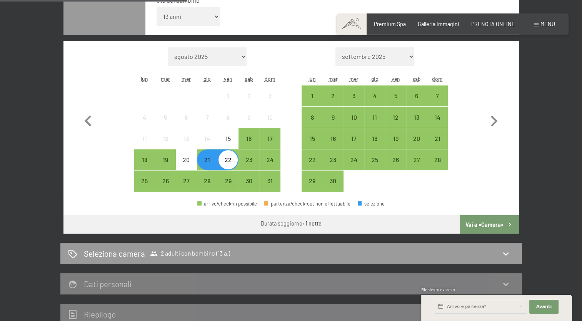
click at [470, 226] on button "Vai a «Camera»" at bounding box center [489, 224] width 59 height 18
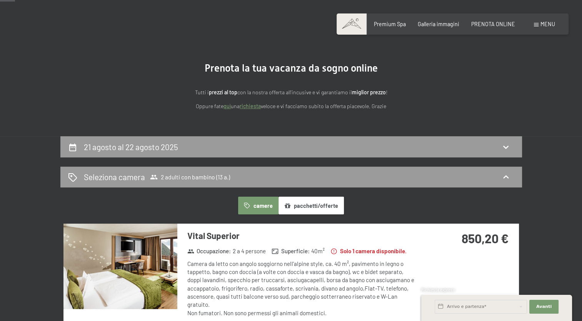
scroll to position [0, 0]
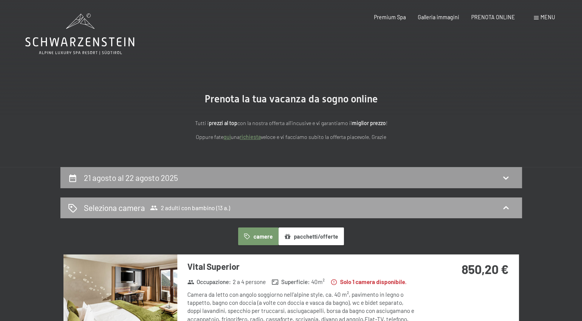
click at [503, 204] on icon at bounding box center [505, 207] width 9 height 9
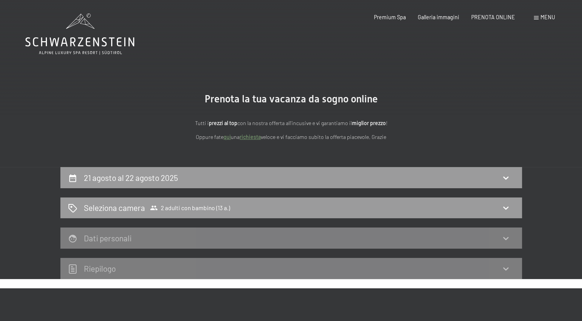
click at [80, 30] on icon at bounding box center [79, 33] width 109 height 41
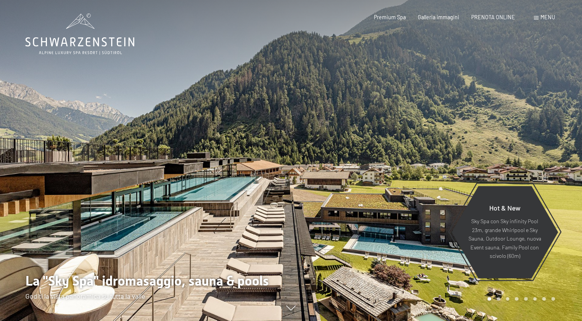
click at [184, 189] on div at bounding box center [145, 160] width 291 height 321
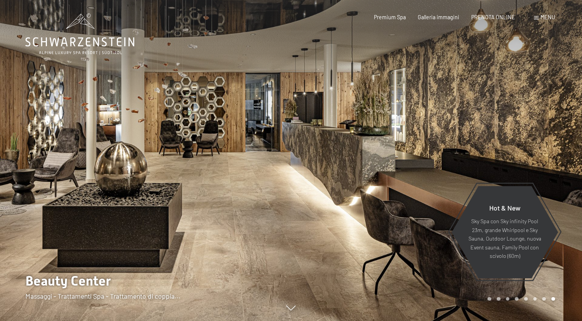
click at [184, 189] on div at bounding box center [145, 160] width 291 height 321
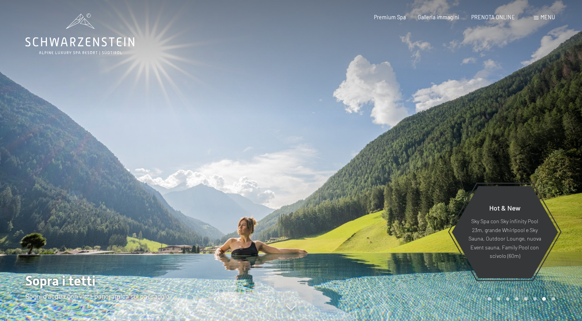
click at [184, 189] on div at bounding box center [145, 160] width 291 height 321
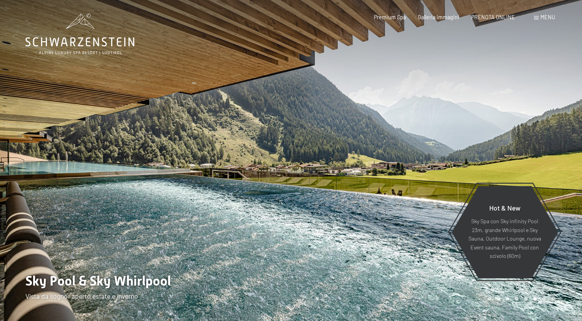
click at [184, 189] on div at bounding box center [145, 160] width 291 height 321
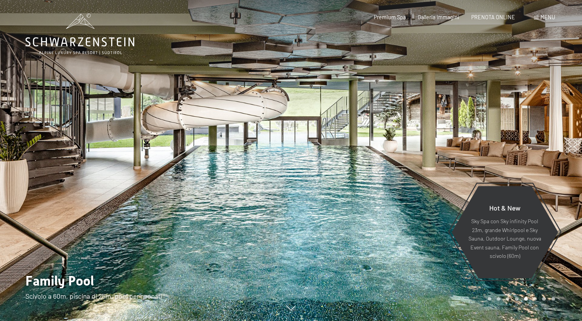
click at [184, 189] on div at bounding box center [145, 160] width 291 height 321
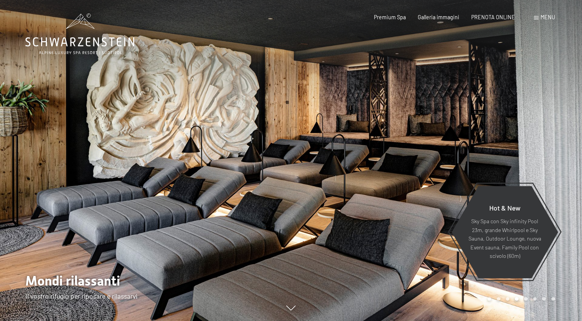
click at [184, 189] on div at bounding box center [145, 160] width 291 height 321
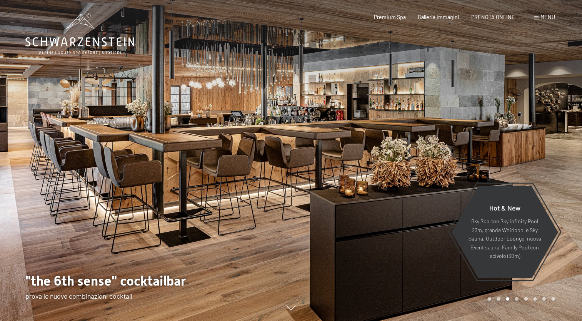
click at [184, 189] on div at bounding box center [145, 160] width 291 height 321
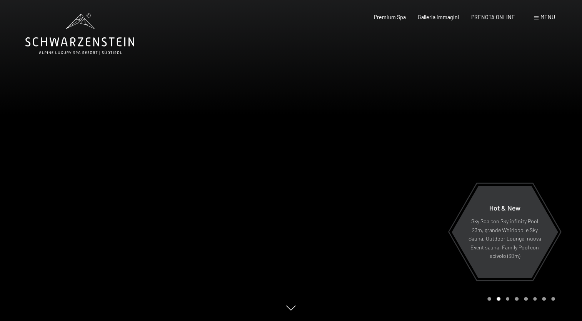
click at [532, 127] on div at bounding box center [436, 160] width 291 height 321
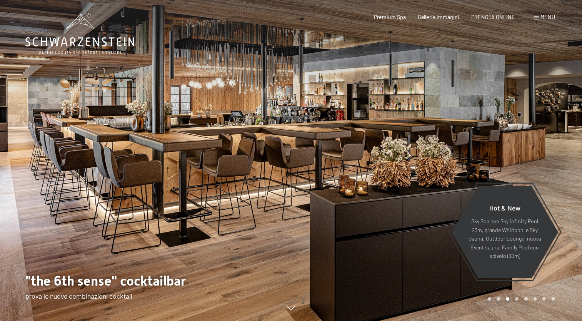
click at [532, 127] on div at bounding box center [436, 160] width 291 height 321
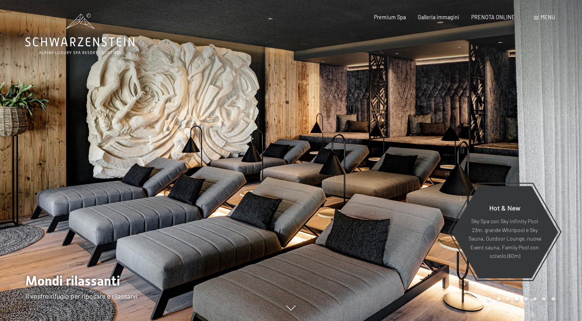
click at [532, 127] on div at bounding box center [436, 160] width 291 height 321
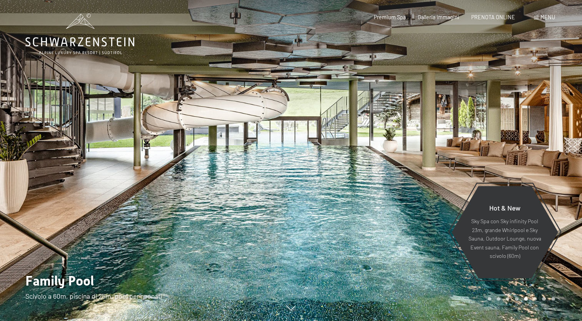
click at [532, 127] on div at bounding box center [436, 160] width 291 height 321
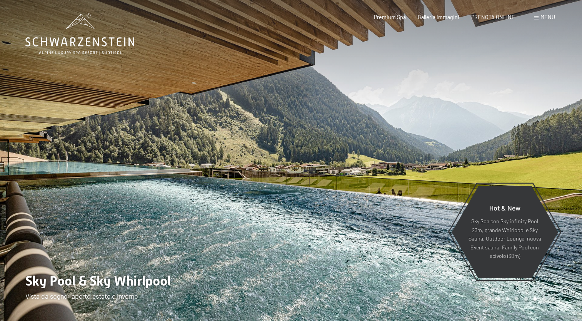
click at [532, 127] on div at bounding box center [436, 160] width 291 height 321
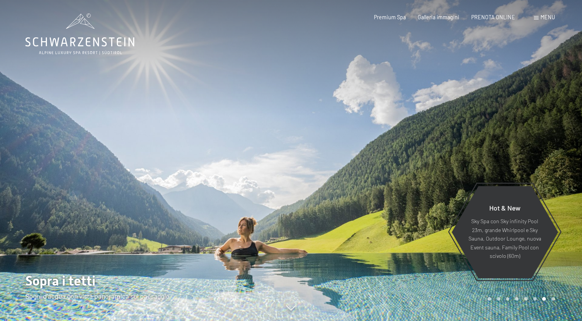
click at [532, 127] on div at bounding box center [436, 160] width 291 height 321
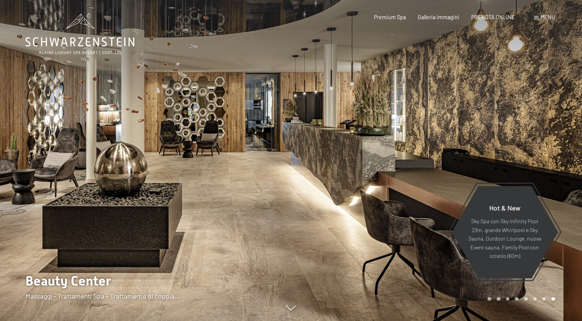
click at [532, 129] on div at bounding box center [436, 160] width 291 height 321
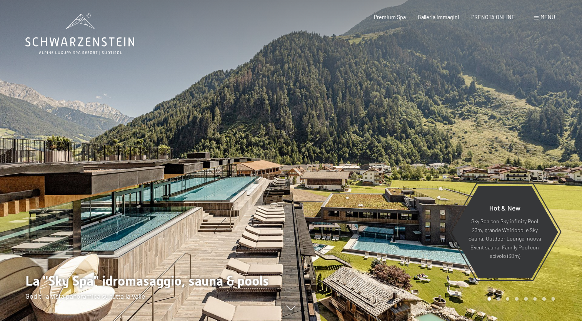
click at [532, 129] on div at bounding box center [436, 160] width 291 height 321
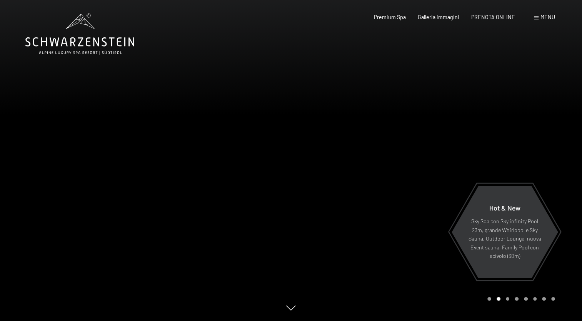
click at [532, 129] on div at bounding box center [436, 160] width 291 height 321
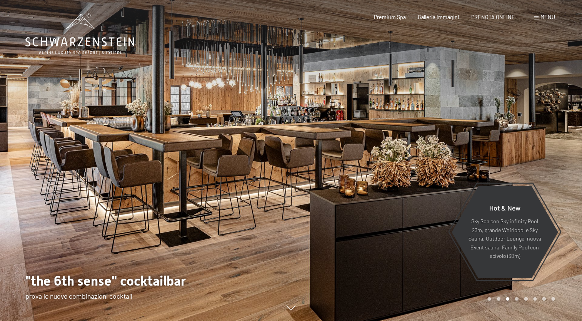
click at [532, 129] on div at bounding box center [436, 160] width 291 height 321
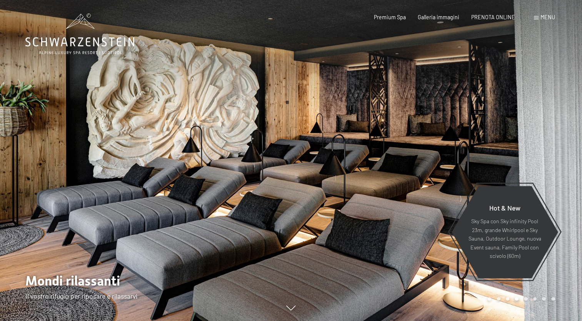
click at [532, 129] on div at bounding box center [436, 160] width 291 height 321
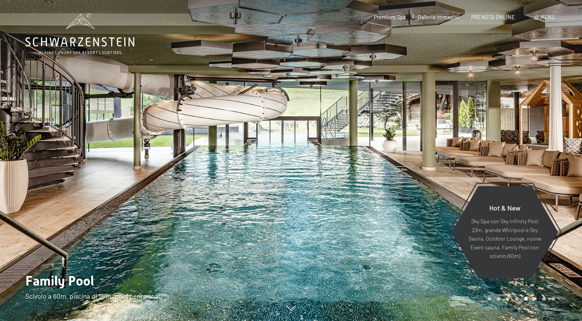
click at [532, 129] on div at bounding box center [436, 160] width 291 height 321
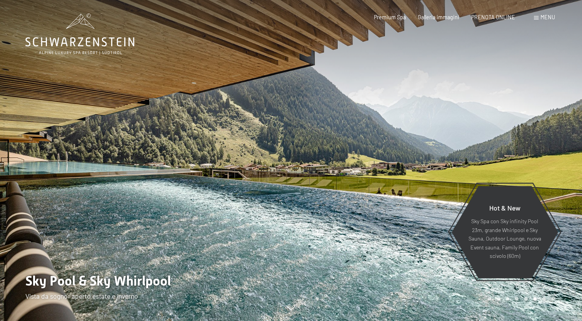
click at [547, 16] on span "Menu" at bounding box center [548, 17] width 15 height 7
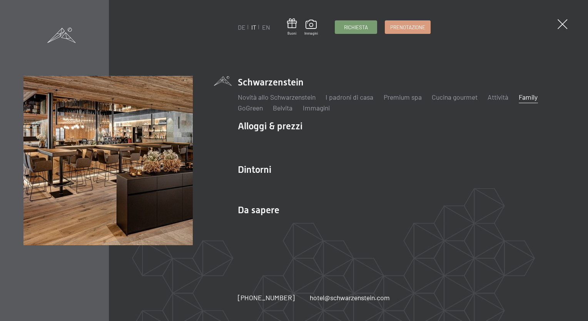
click at [536, 99] on link "Family" at bounding box center [528, 97] width 19 height 8
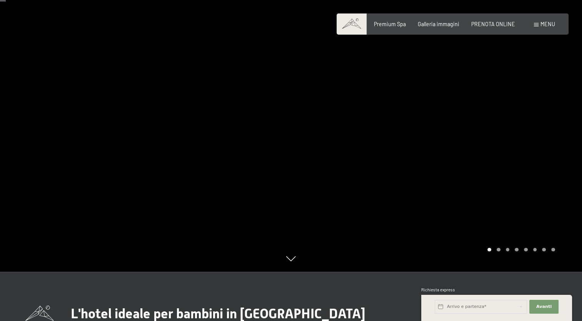
scroll to position [48, 0]
click at [509, 115] on div at bounding box center [436, 112] width 291 height 321
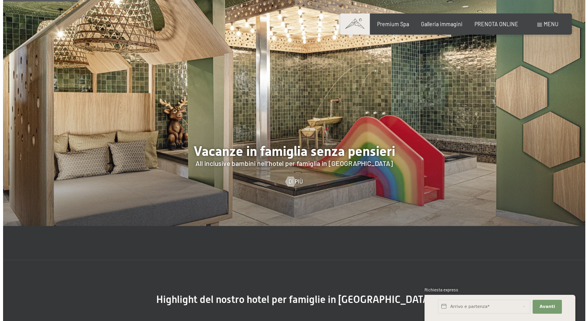
scroll to position [646, 0]
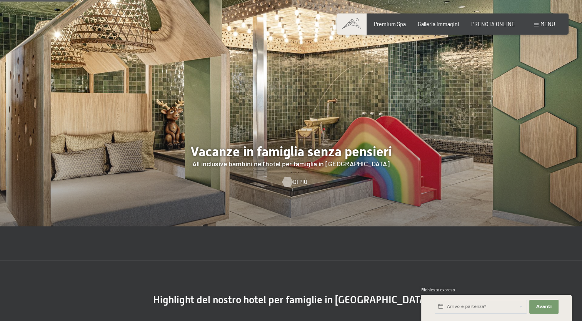
click at [290, 182] on div at bounding box center [287, 182] width 6 height 10
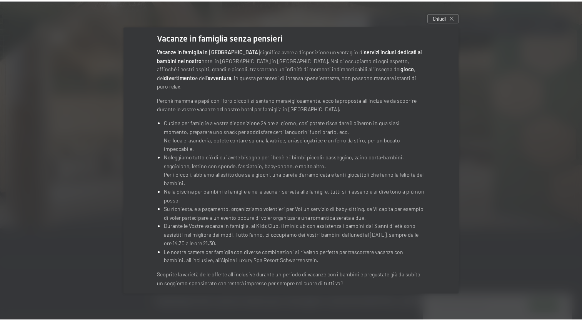
scroll to position [0, 0]
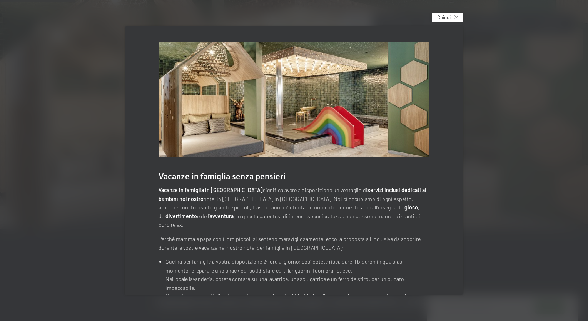
click at [449, 15] on span "Chiudi" at bounding box center [443, 17] width 13 height 7
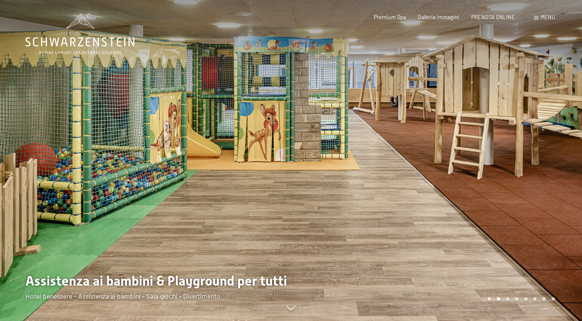
click at [308, 200] on div at bounding box center [436, 160] width 291 height 321
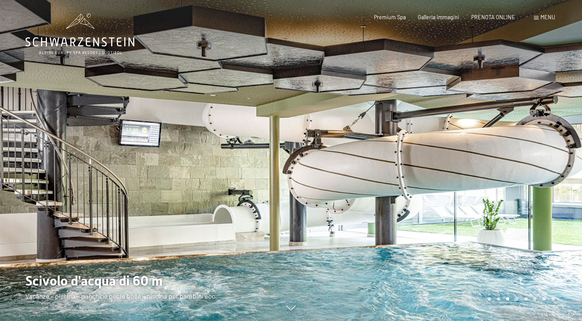
click at [308, 200] on div at bounding box center [436, 160] width 291 height 321
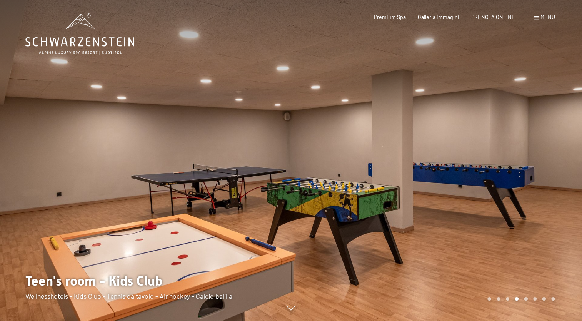
click at [308, 200] on div at bounding box center [436, 160] width 291 height 321
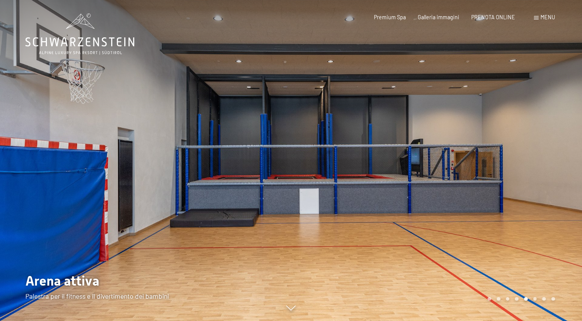
click at [308, 200] on div at bounding box center [436, 160] width 291 height 321
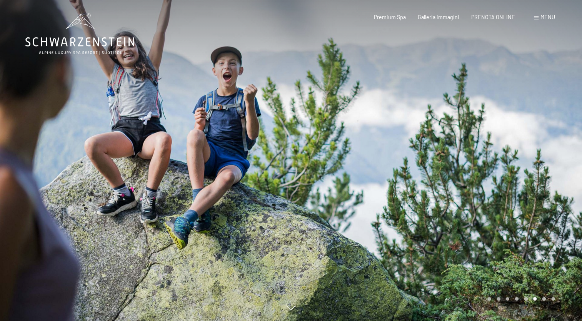
click at [184, 187] on div at bounding box center [145, 160] width 291 height 321
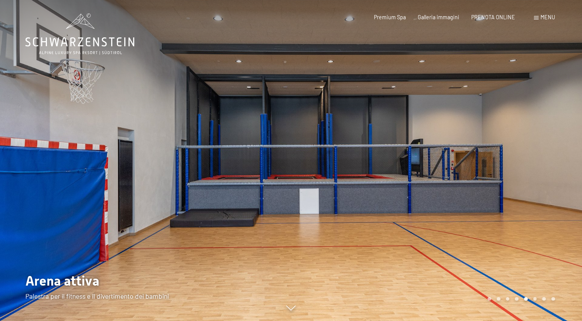
click at [286, 182] on div at bounding box center [145, 160] width 291 height 321
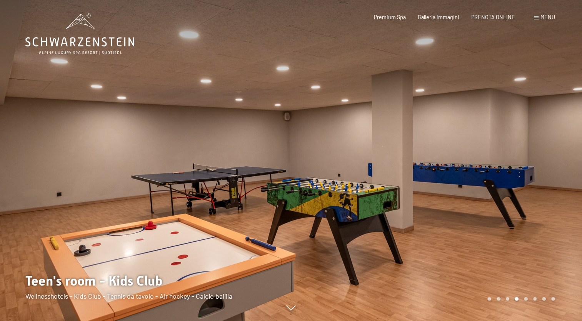
click at [286, 182] on div at bounding box center [145, 160] width 291 height 321
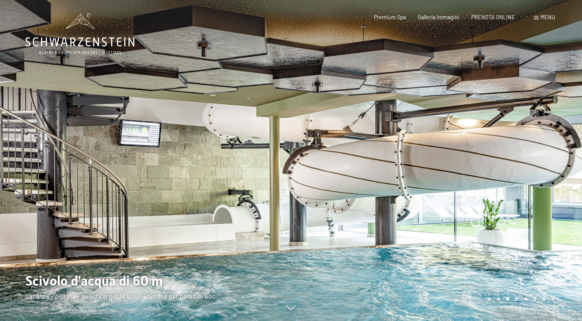
click at [286, 182] on div at bounding box center [145, 160] width 291 height 321
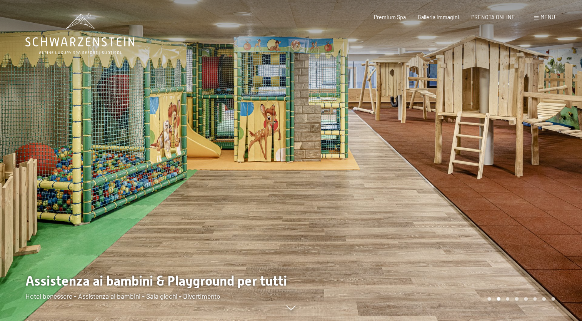
click at [286, 182] on div at bounding box center [145, 160] width 291 height 321
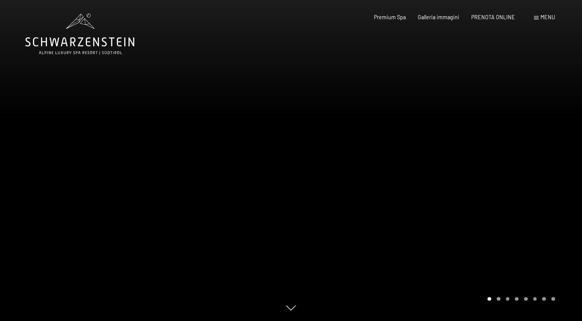
click at [286, 182] on div at bounding box center [145, 160] width 291 height 321
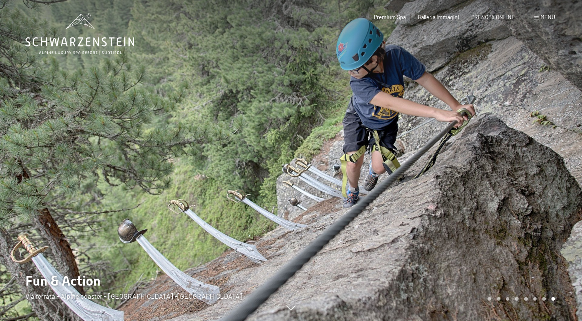
click at [186, 176] on div at bounding box center [145, 160] width 291 height 321
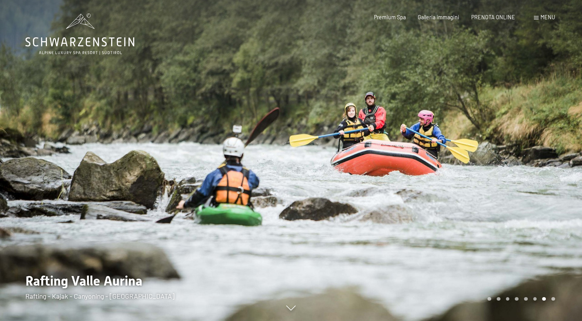
click at [186, 176] on div at bounding box center [145, 160] width 291 height 321
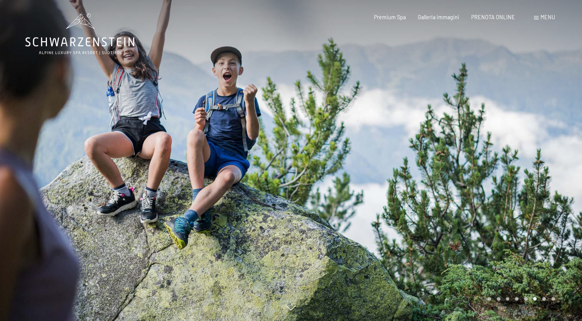
click at [186, 176] on div at bounding box center [145, 160] width 291 height 321
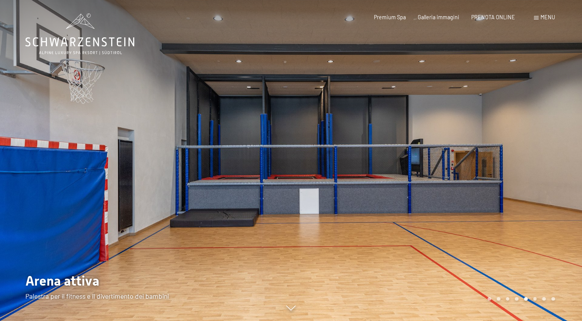
click at [186, 176] on div at bounding box center [145, 160] width 291 height 321
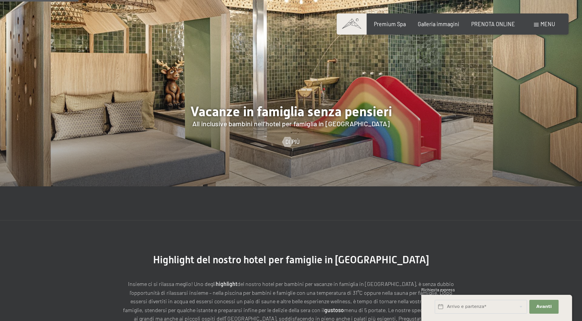
scroll to position [686, 0]
click at [296, 95] on div at bounding box center [291, 61] width 582 height 249
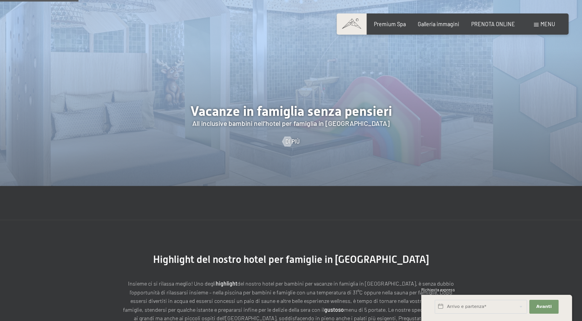
click at [296, 95] on div at bounding box center [291, 61] width 582 height 249
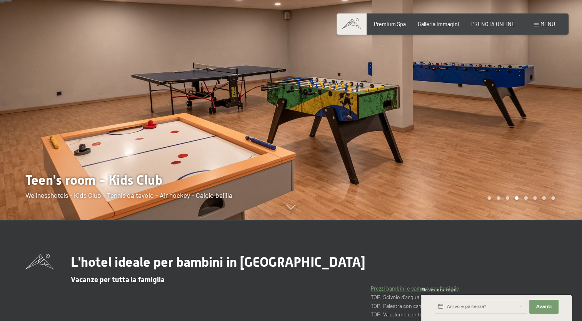
scroll to position [0, 0]
